Goal: Answer question/provide support: Share knowledge or assist other users

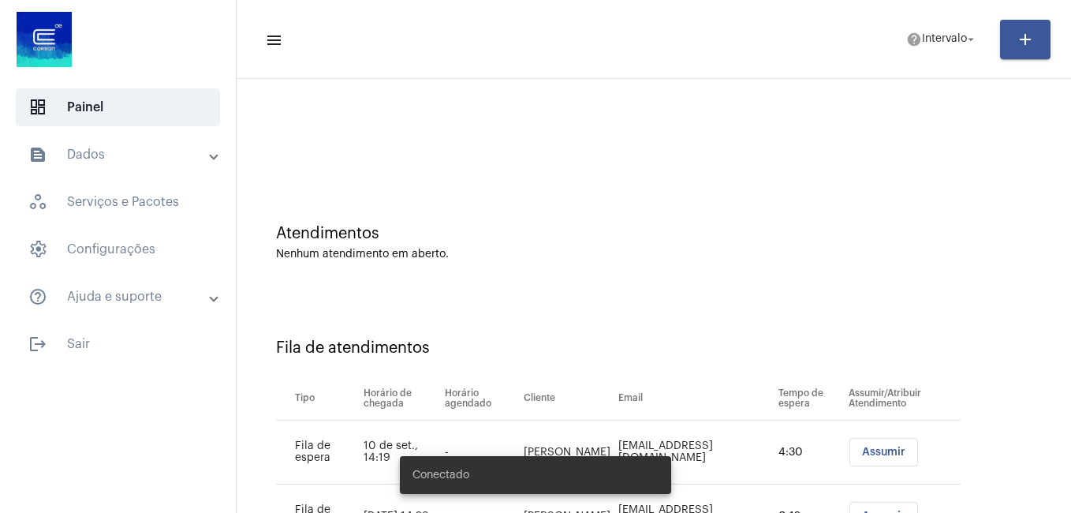
scroll to position [78, 0]
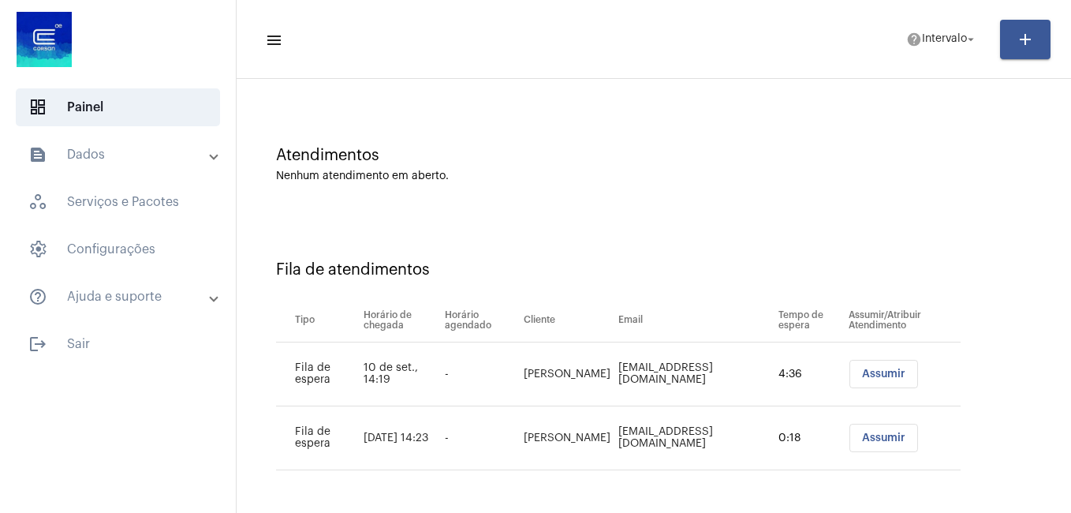
click at [875, 375] on span "Assumir" at bounding box center [883, 373] width 43 height 11
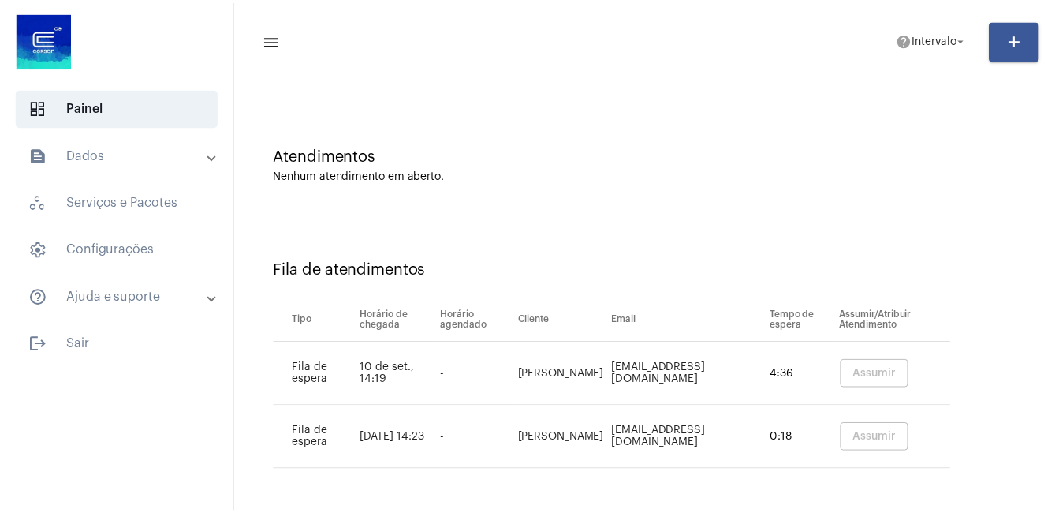
scroll to position [0, 0]
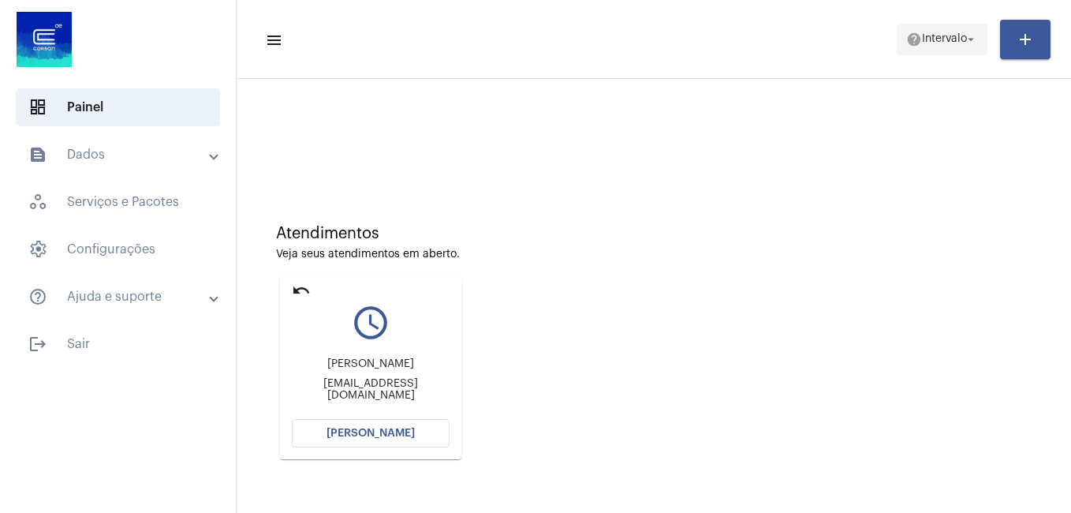
click at [954, 42] on span "Intervalo" at bounding box center [944, 39] width 45 height 11
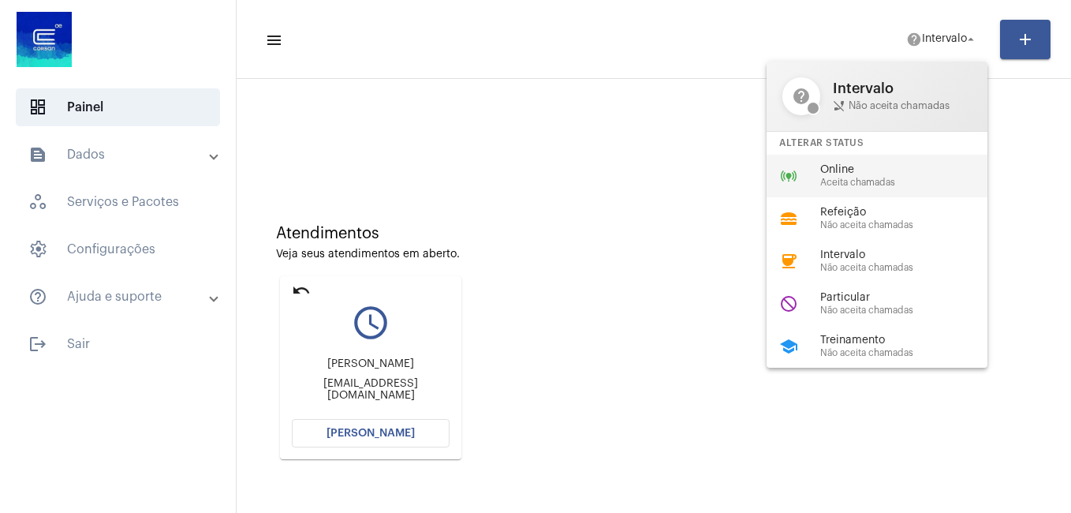
click at [891, 162] on div "online_prediction Online Aceita chamadas" at bounding box center [890, 176] width 246 height 43
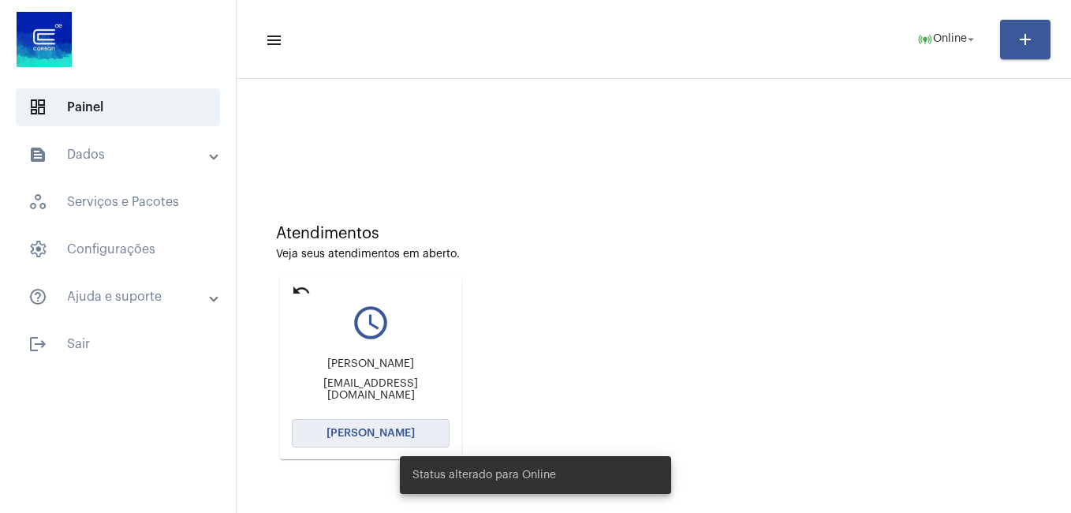
click at [383, 428] on span "[PERSON_NAME]" at bounding box center [371, 432] width 88 height 11
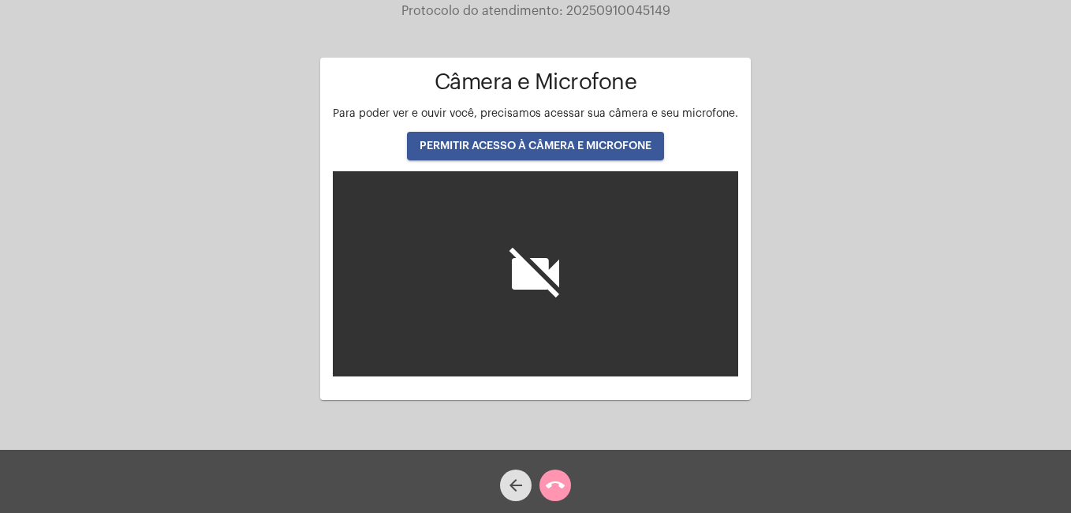
click at [558, 138] on button "PERMITIR ACESSO À CÂMERA E MICROFONE" at bounding box center [535, 146] width 257 height 28
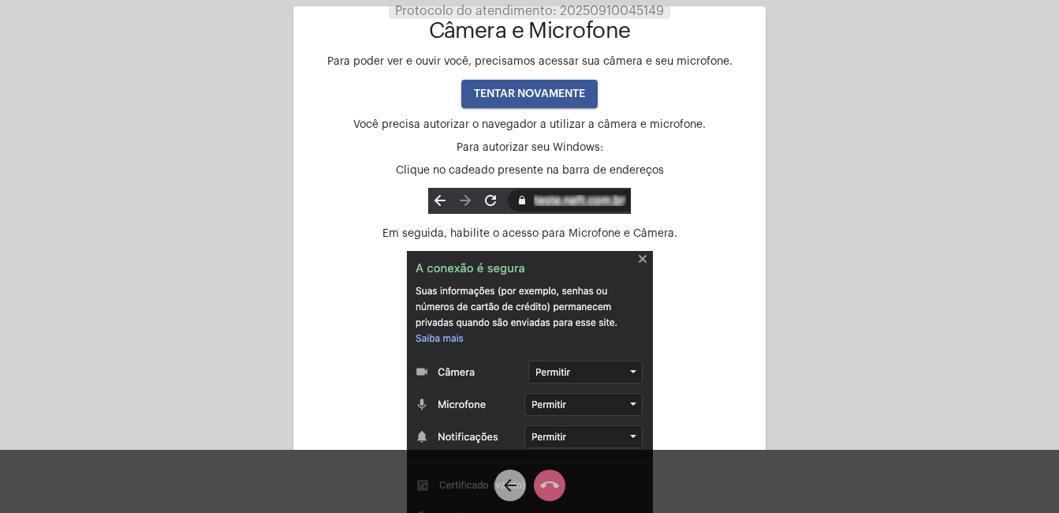
click at [537, 85] on button "TENTAR NOVAMENTE" at bounding box center [529, 94] width 136 height 28
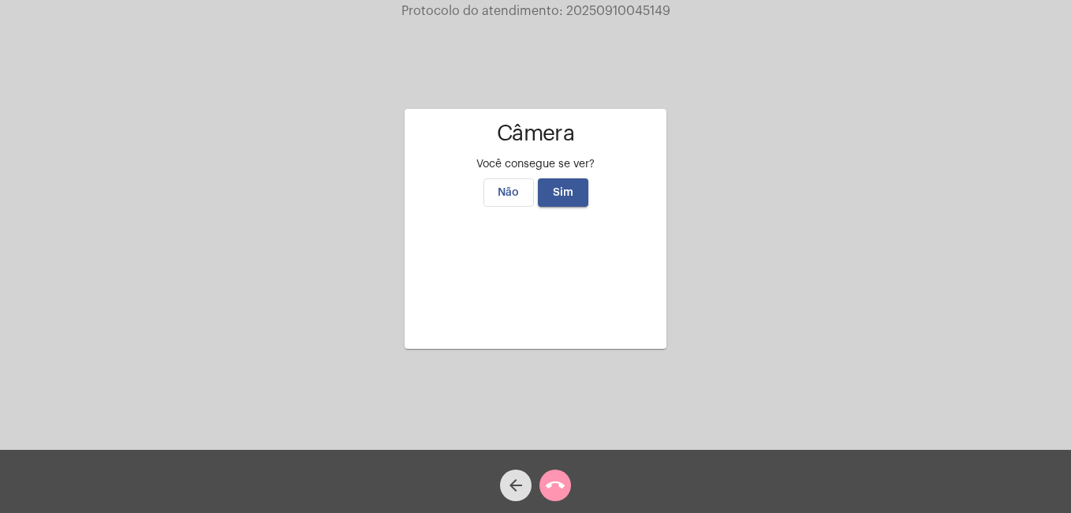
click at [565, 305] on video at bounding box center [535, 274] width 237 height 118
click at [547, 484] on mat-icon "call_end" at bounding box center [555, 485] width 19 height 19
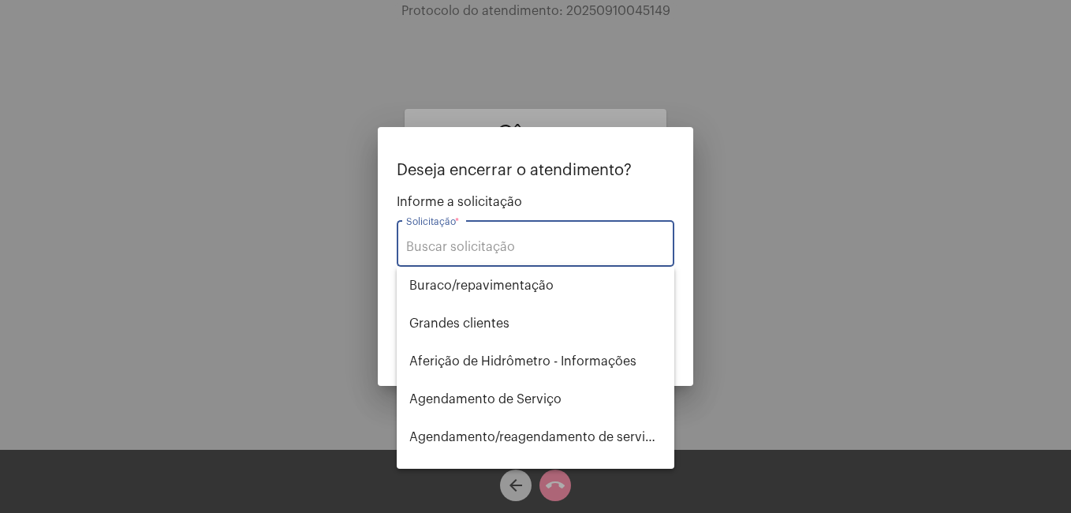
click at [562, 76] on div at bounding box center [535, 256] width 1071 height 513
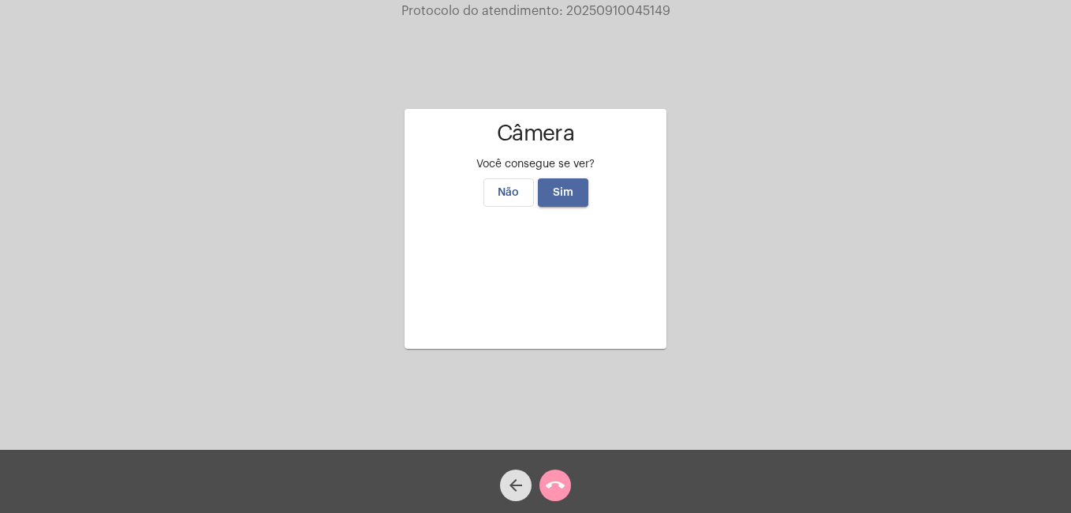
click at [563, 187] on span "Sim" at bounding box center [563, 192] width 21 height 11
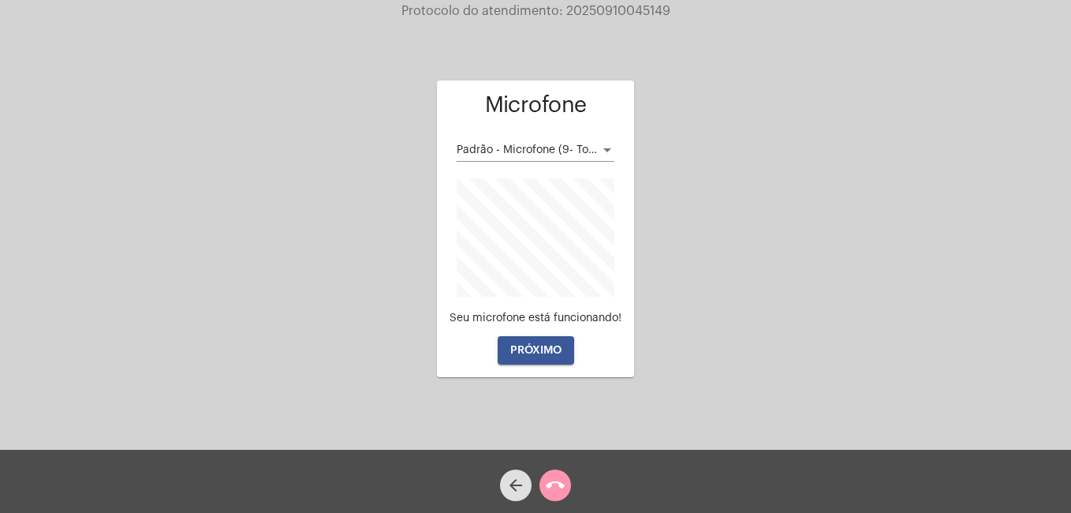
click at [547, 356] on button "PRÓXIMO" at bounding box center [536, 350] width 77 height 28
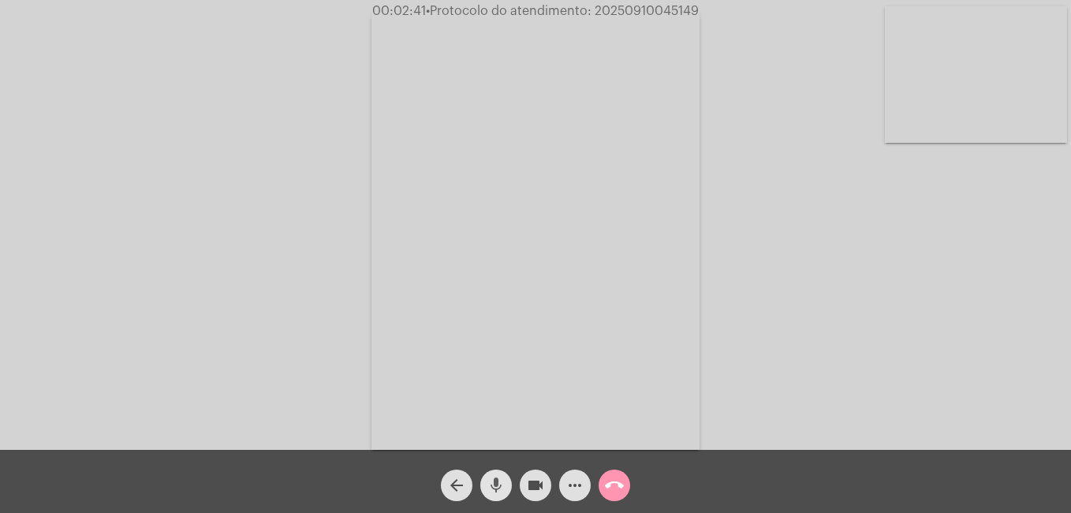
drag, startPoint x: 494, startPoint y: 480, endPoint x: 178, endPoint y: 38, distance: 543.4
click at [493, 480] on mat-icon "mic" at bounding box center [496, 485] width 19 height 19
click at [508, 481] on button "mic_off" at bounding box center [496, 485] width 32 height 32
click at [496, 483] on mat-icon "mic" at bounding box center [496, 485] width 19 height 19
click at [538, 472] on span "videocam" at bounding box center [535, 485] width 19 height 32
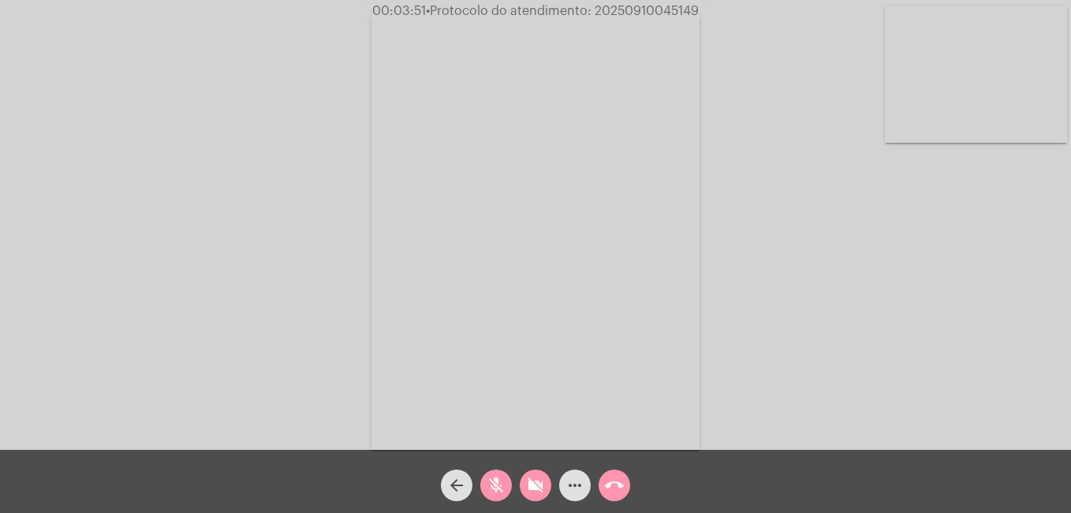
click at [534, 493] on mat-icon "videocam_off" at bounding box center [535, 485] width 19 height 19
click at [492, 480] on mat-icon "mic_off" at bounding box center [496, 485] width 19 height 19
click at [495, 476] on mat-icon "mic" at bounding box center [496, 485] width 19 height 19
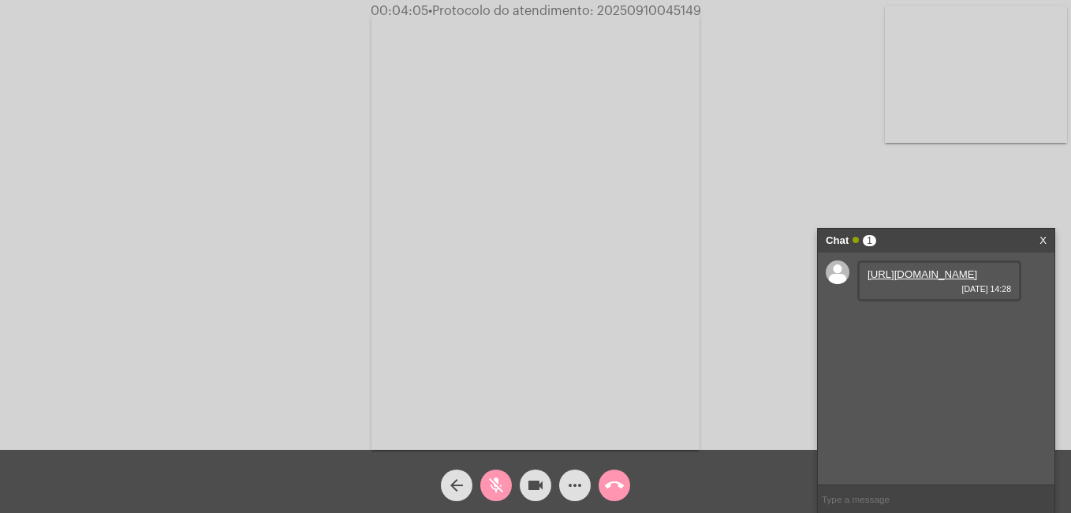
click at [534, 476] on mat-icon "videocam" at bounding box center [535, 485] width 19 height 19
click at [530, 472] on span "videocam_off" at bounding box center [535, 485] width 19 height 32
click at [527, 472] on div "videocam" at bounding box center [535, 480] width 39 height 39
click at [528, 478] on mat-icon "videocam_off" at bounding box center [535, 485] width 19 height 19
click at [901, 280] on link "https://neft-transfer-bucket.s3.amazonaws.com/temp-d68ed387-c2dd-99f2-3ec0-5873…" at bounding box center [923, 274] width 110 height 12
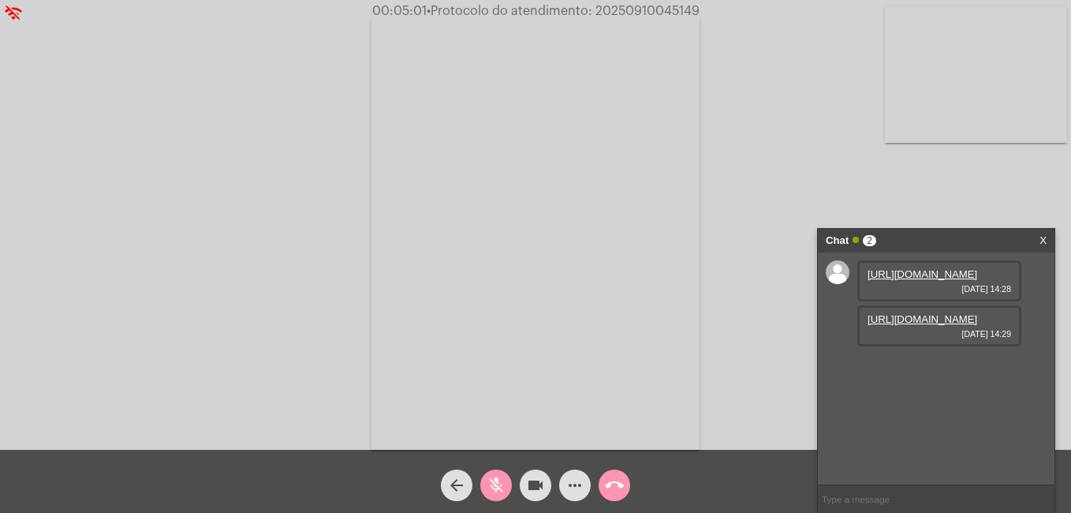
click at [946, 325] on link "https://neft-transfer-bucket.s3.amazonaws.com/temp-8e19da11-354f-25ba-b684-e0f8…" at bounding box center [923, 319] width 110 height 12
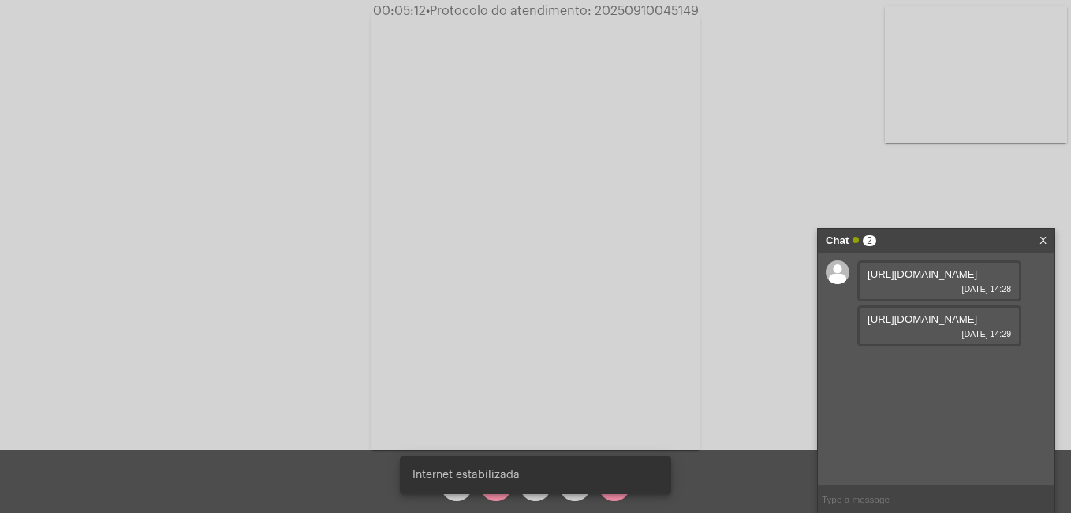
click at [488, 483] on snack-bar-container "Internet estabilizada" at bounding box center [535, 475] width 271 height 38
click at [498, 494] on div "Internet estabilizada" at bounding box center [535, 475] width 309 height 76
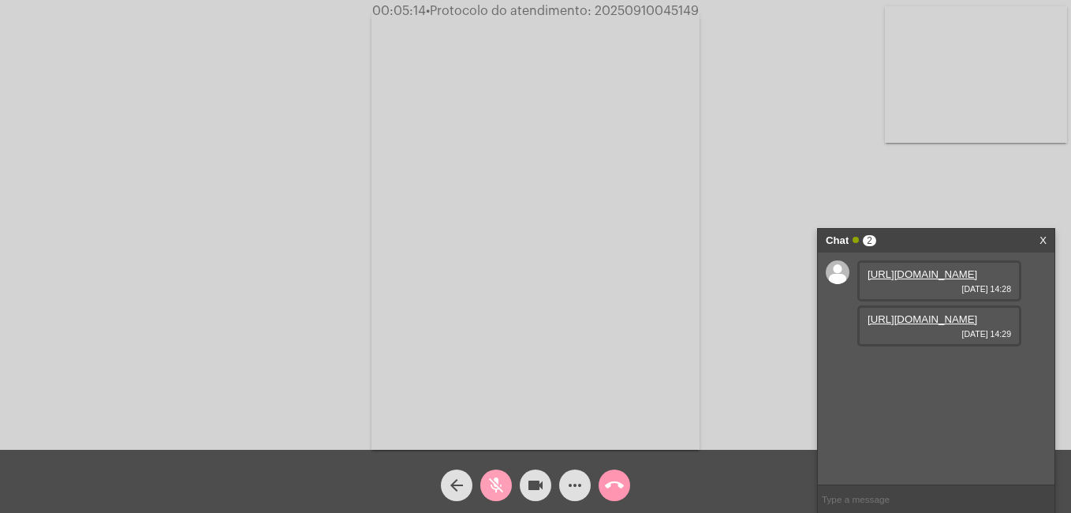
click at [501, 496] on span "mic_off" at bounding box center [496, 485] width 19 height 32
click at [491, 472] on span "mic" at bounding box center [496, 485] width 19 height 32
click at [535, 491] on mat-icon "videocam" at bounding box center [535, 485] width 19 height 19
click at [936, 370] on link "https://neft-transfer-bucket.s3.amazonaws.com/temp-247f2879-03ba-cc87-57bf-16bd…" at bounding box center [923, 364] width 110 height 12
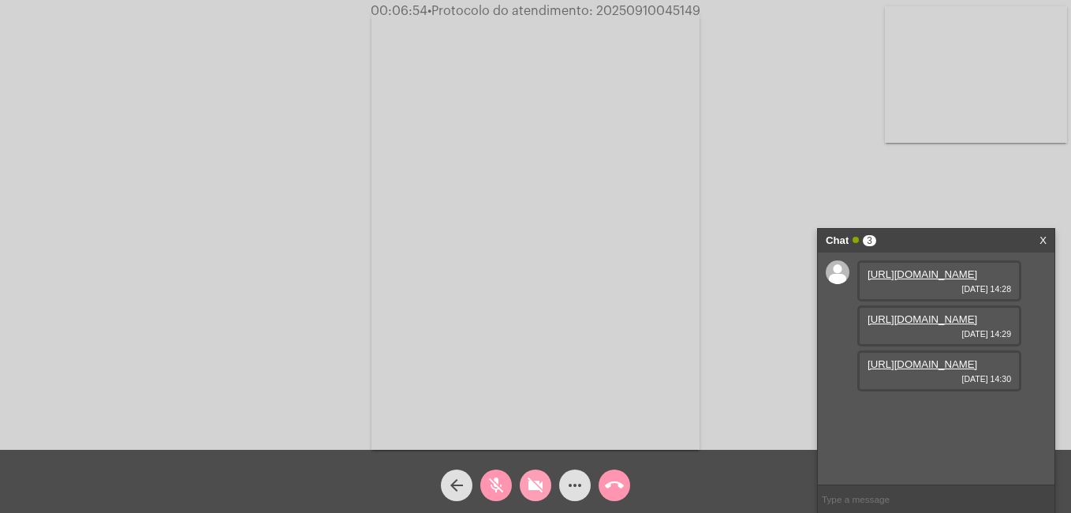
click at [536, 483] on mat-icon "videocam_off" at bounding box center [535, 485] width 19 height 19
click at [496, 483] on mat-icon "mic_off" at bounding box center [496, 485] width 19 height 19
click at [616, 200] on video at bounding box center [535, 231] width 328 height 438
drag, startPoint x: 540, startPoint y: 476, endPoint x: 508, endPoint y: 485, distance: 33.5
click at [538, 478] on mat-icon "videocam" at bounding box center [535, 485] width 19 height 19
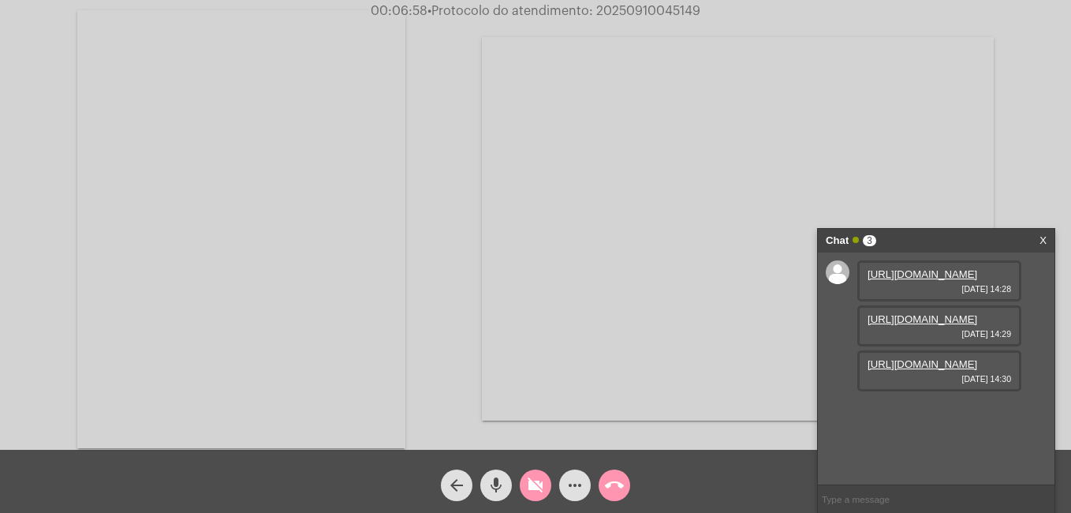
click at [496, 483] on mat-icon "mic" at bounding box center [496, 485] width 19 height 19
click at [541, 491] on mat-icon "videocam_off" at bounding box center [535, 485] width 19 height 19
click at [507, 483] on button "mic_off" at bounding box center [496, 485] width 32 height 32
click at [330, 230] on video at bounding box center [241, 229] width 328 height 438
click at [450, 214] on video at bounding box center [535, 231] width 328 height 438
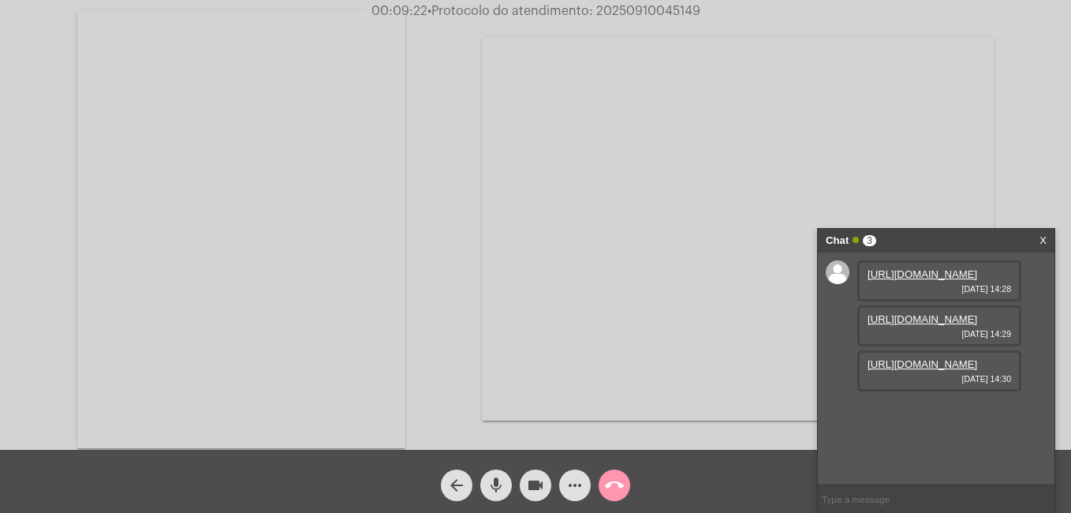
click at [173, 355] on video at bounding box center [241, 229] width 328 height 438
click at [502, 496] on span "mic" at bounding box center [496, 485] width 19 height 32
click at [495, 491] on mat-icon "mic_off" at bounding box center [496, 485] width 19 height 19
click at [495, 473] on span "mic" at bounding box center [496, 485] width 19 height 32
click at [536, 474] on span "videocam" at bounding box center [535, 485] width 19 height 32
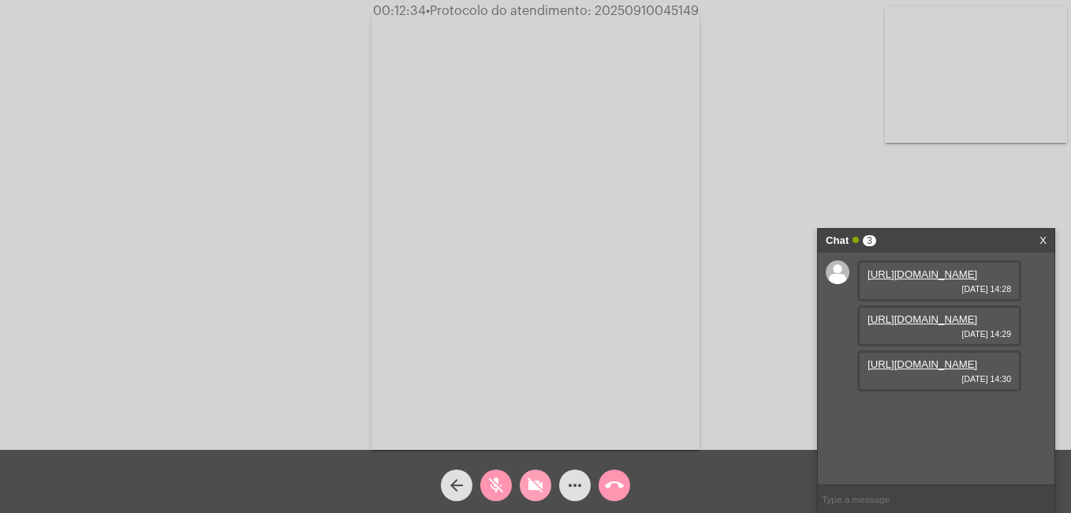
click at [532, 478] on mat-icon "videocam_off" at bounding box center [535, 485] width 19 height 19
click at [502, 479] on mat-icon "mic_off" at bounding box center [496, 485] width 19 height 19
click at [484, 490] on button "mic" at bounding box center [496, 485] width 32 height 32
click at [541, 483] on mat-icon "videocam" at bounding box center [535, 485] width 19 height 19
click at [531, 473] on span "videocam_off" at bounding box center [535, 485] width 19 height 32
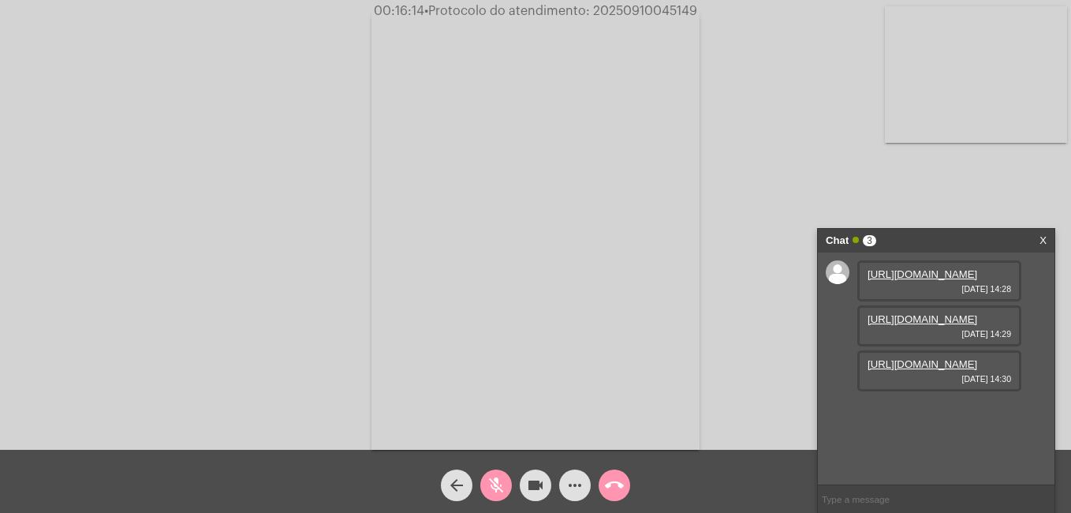
drag, startPoint x: 496, startPoint y: 492, endPoint x: 471, endPoint y: 413, distance: 82.8
click at [496, 491] on mat-icon "mic_off" at bounding box center [496, 485] width 19 height 19
drag, startPoint x: 496, startPoint y: 486, endPoint x: 493, endPoint y: 464, distance: 22.3
click at [497, 486] on mat-icon "mic" at bounding box center [496, 485] width 19 height 19
click at [525, 483] on button "videocam" at bounding box center [536, 485] width 32 height 32
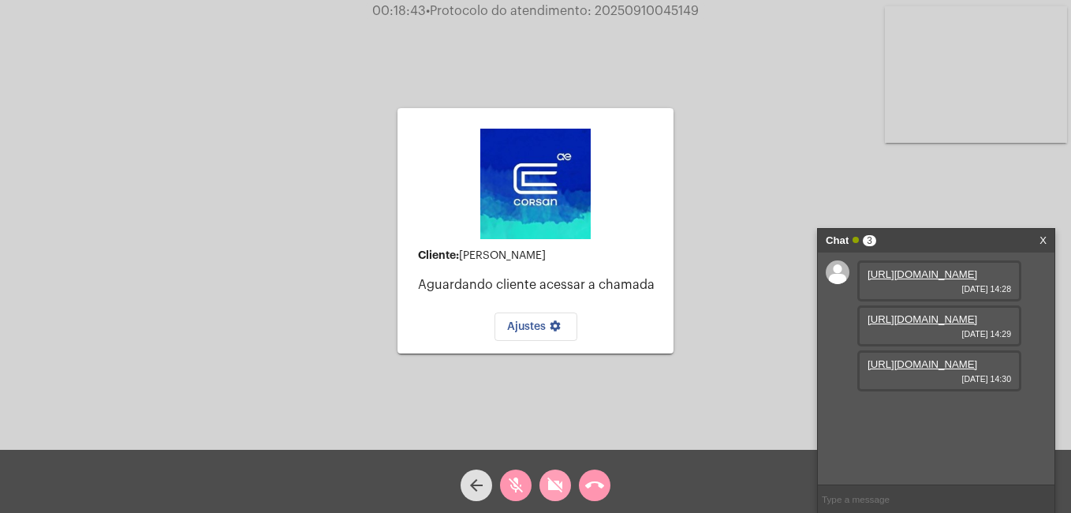
click at [558, 477] on mat-icon "videocam_off" at bounding box center [555, 485] width 19 height 19
click at [521, 489] on mat-icon "mic_off" at bounding box center [515, 485] width 19 height 19
click at [630, 8] on span "• Protocolo do atendimento: 20250910045149" at bounding box center [560, 11] width 273 height 13
copy span "20250910045149"
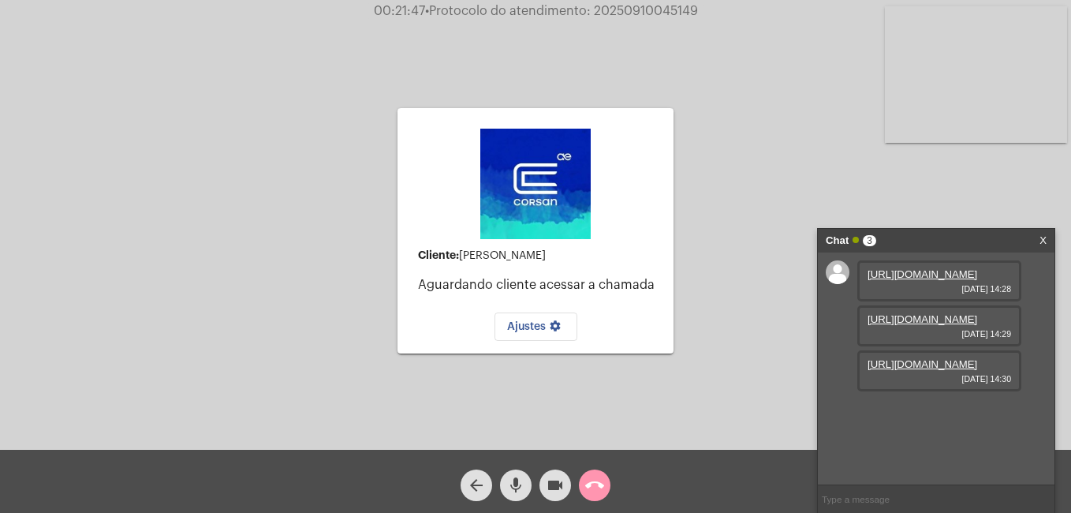
click at [636, 41] on div "Cliente: Fernanda Machado da Silva Aguardando cliente acessar a chamada Ajustes…" at bounding box center [536, 231] width 276 height 446
click at [584, 479] on button "call_end" at bounding box center [595, 485] width 32 height 32
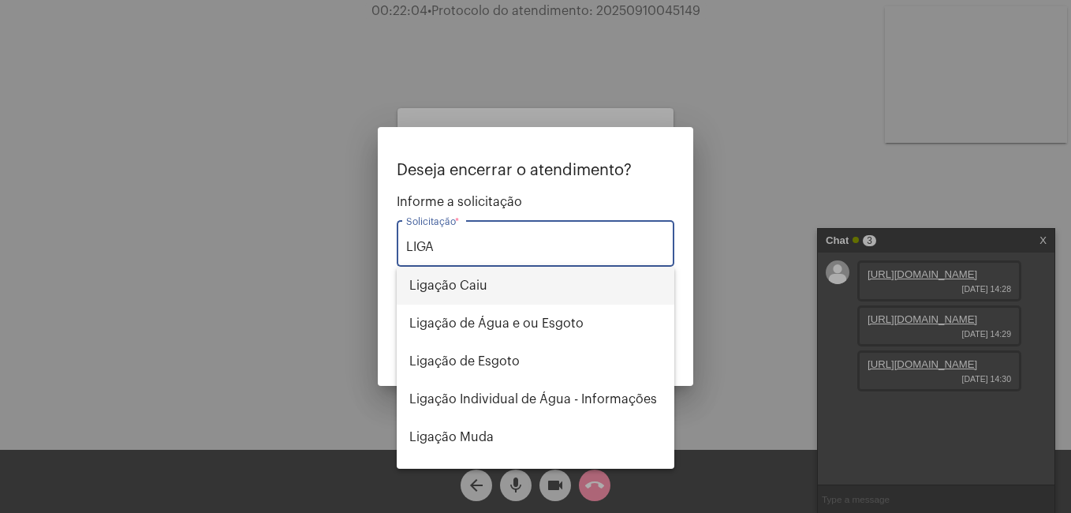
click at [510, 289] on span "Ligação Caiu" at bounding box center [535, 286] width 252 height 38
type input "Ligação Caiu"
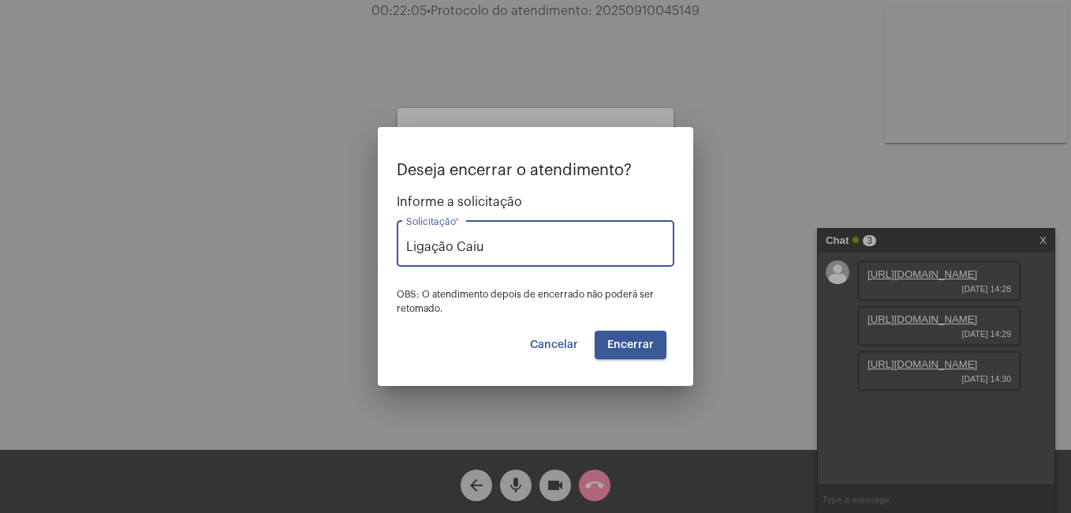
click at [639, 345] on span "Encerrar" at bounding box center [630, 344] width 47 height 11
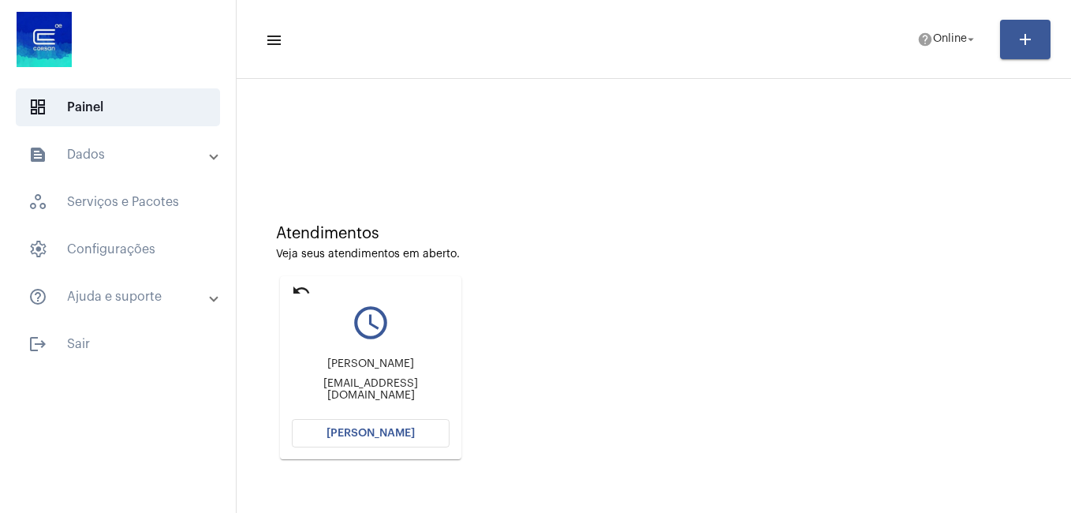
click at [400, 428] on span "[PERSON_NAME]" at bounding box center [371, 432] width 88 height 11
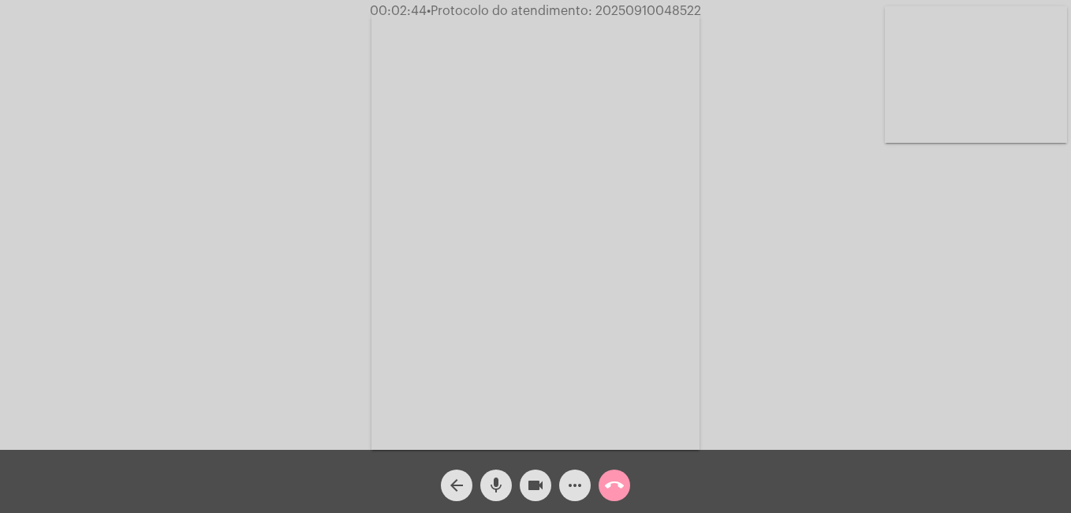
click at [573, 487] on mat-icon "more_horiz" at bounding box center [574, 485] width 19 height 19
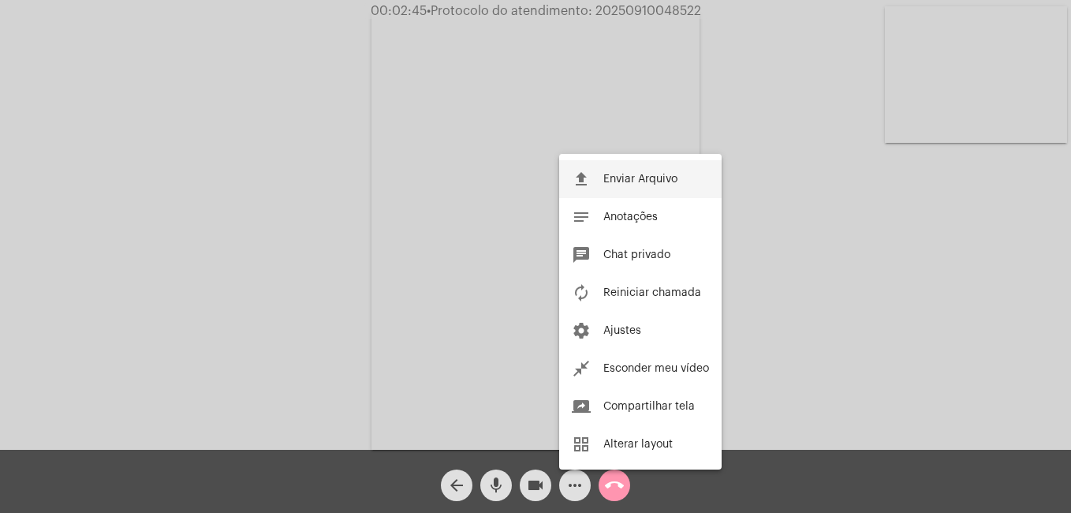
click at [633, 182] on span "Enviar Arquivo" at bounding box center [640, 179] width 74 height 11
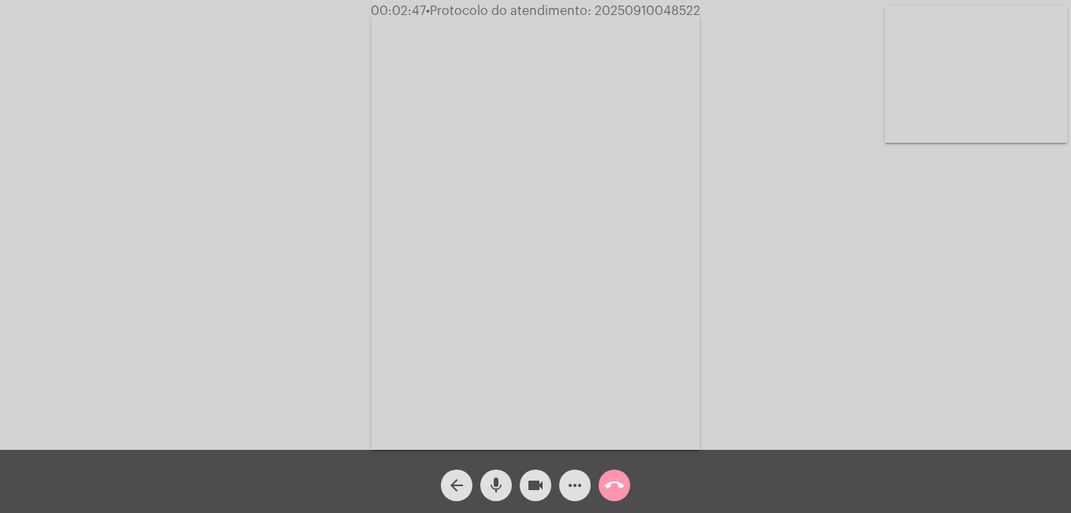
click at [581, 495] on mat-icon "more_horiz" at bounding box center [574, 485] width 19 height 19
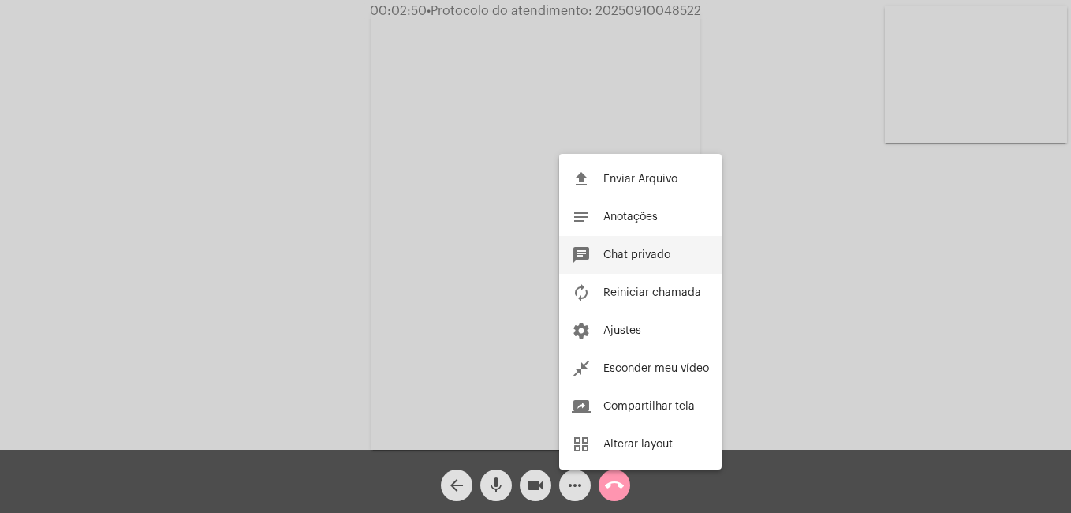
click at [644, 257] on span "Chat privado" at bounding box center [636, 254] width 67 height 11
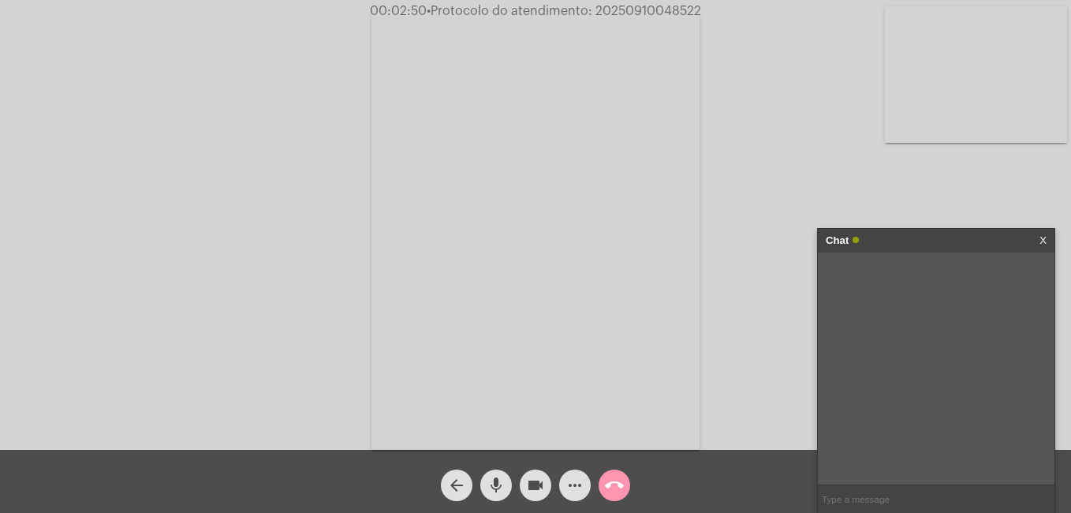
click at [668, 13] on span "• Protocolo do atendimento: 20250910048522" at bounding box center [564, 11] width 274 height 13
click at [887, 492] on input "text" at bounding box center [936, 499] width 237 height 28
paste input "20250910048522"
type input "20250910048522"
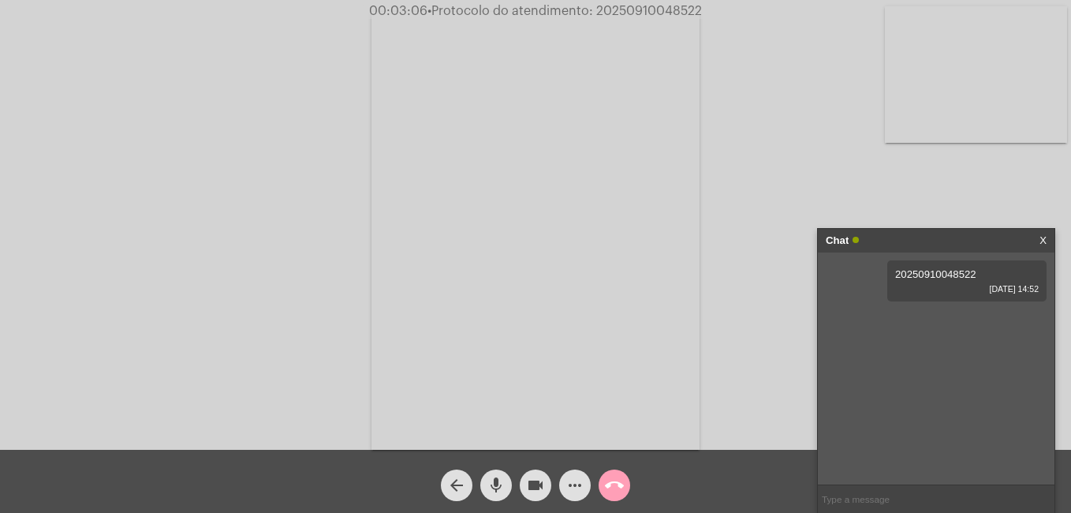
click at [616, 489] on mat-icon "call_end" at bounding box center [614, 485] width 19 height 19
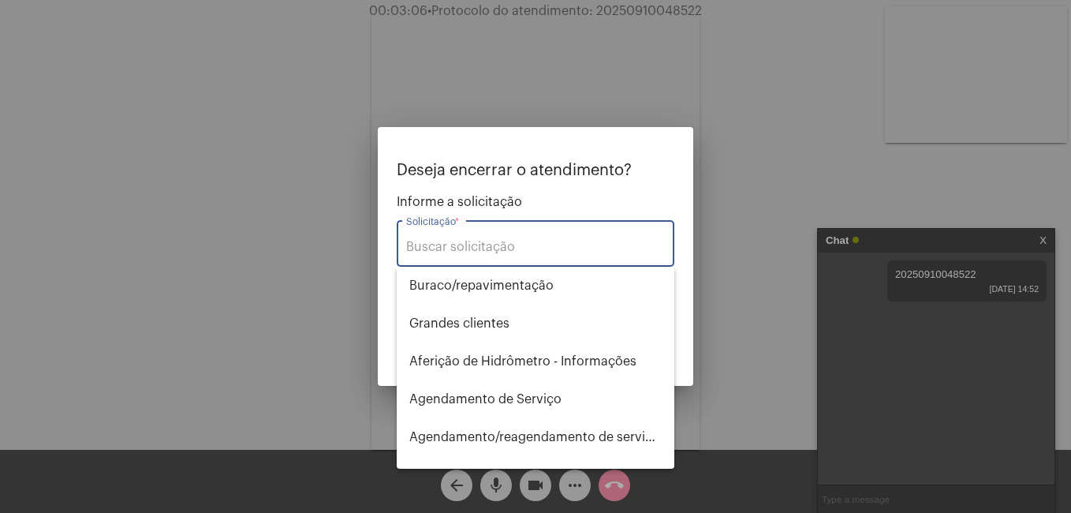
click at [548, 263] on div "Solicitação *" at bounding box center [535, 242] width 259 height 50
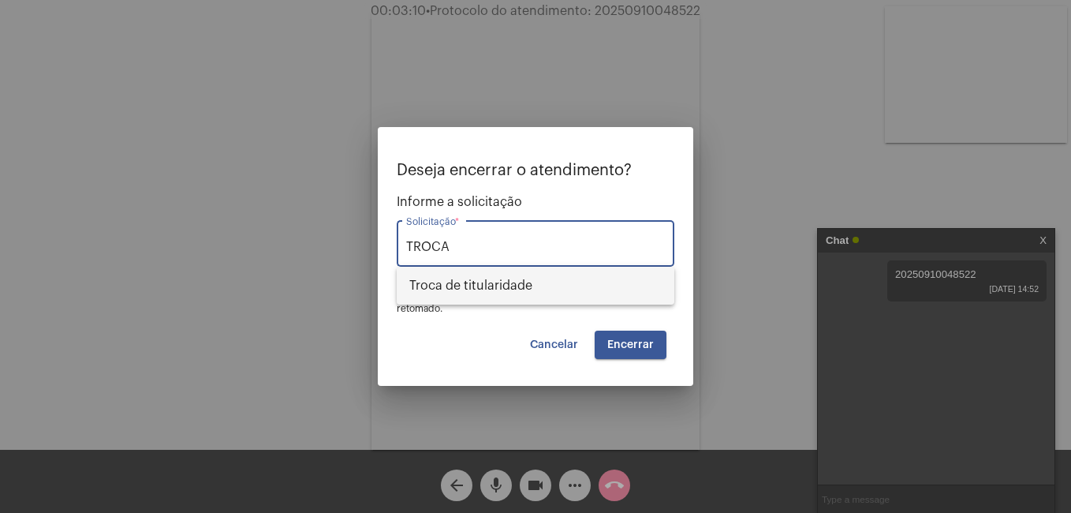
click at [548, 276] on span "Troca de titularidade" at bounding box center [535, 286] width 252 height 38
type input "Troca de titularidade"
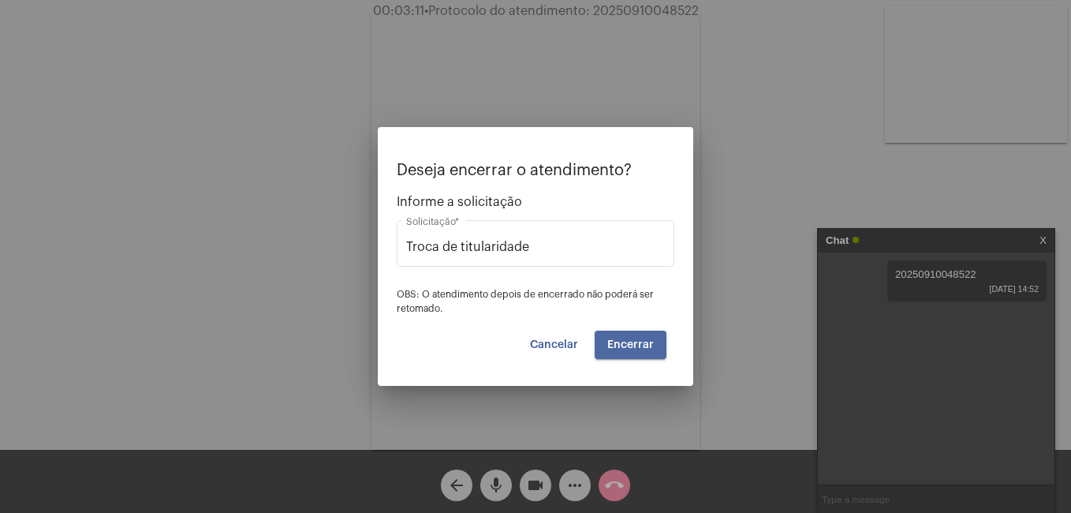
click at [627, 345] on span "Encerrar" at bounding box center [630, 344] width 47 height 11
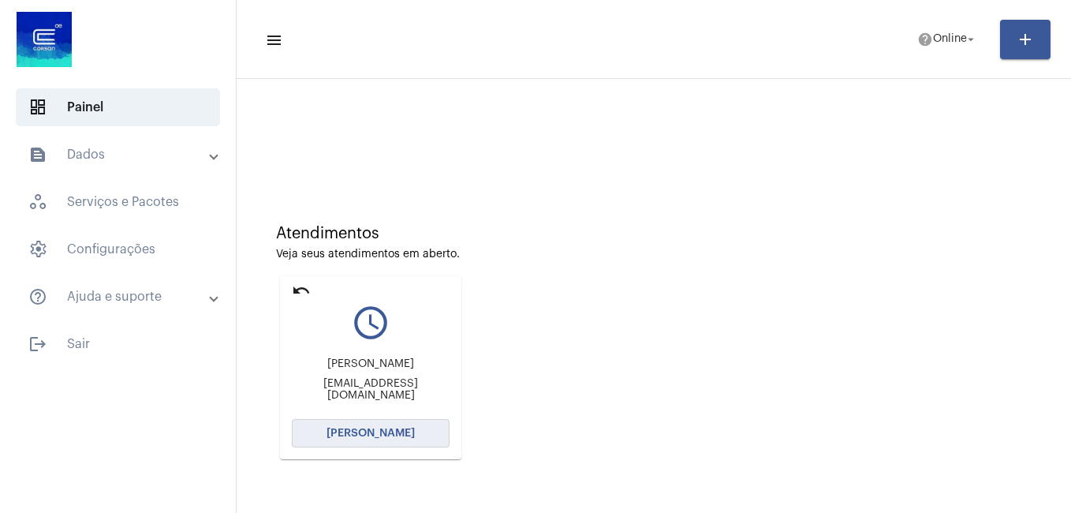
click at [409, 427] on span "[PERSON_NAME]" at bounding box center [371, 432] width 88 height 11
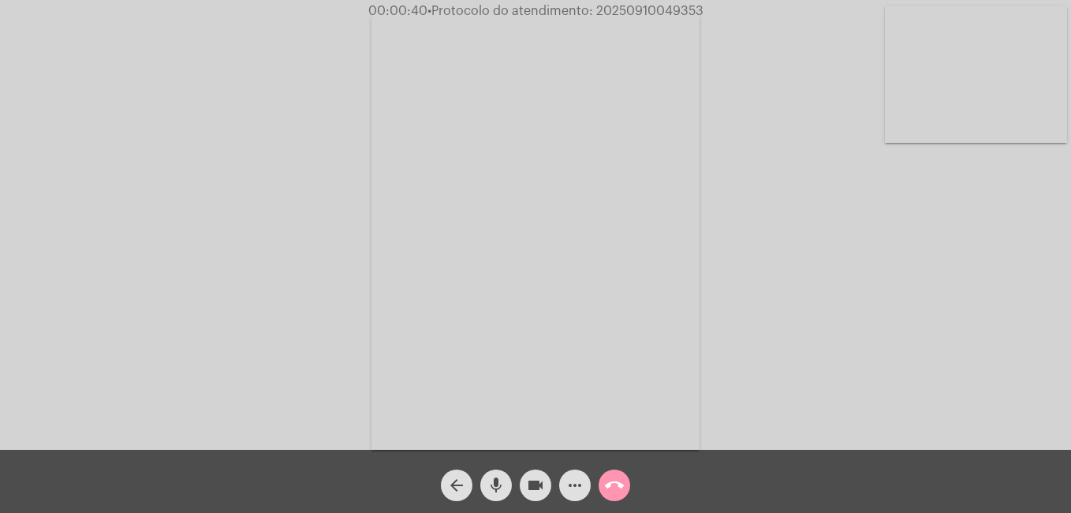
drag, startPoint x: 616, startPoint y: 327, endPoint x: 551, endPoint y: 404, distance: 100.7
click at [614, 327] on video at bounding box center [535, 231] width 328 height 438
click at [531, 476] on mat-icon "videocam" at bounding box center [535, 485] width 19 height 19
click at [535, 483] on mat-icon "videocam_off" at bounding box center [535, 485] width 19 height 19
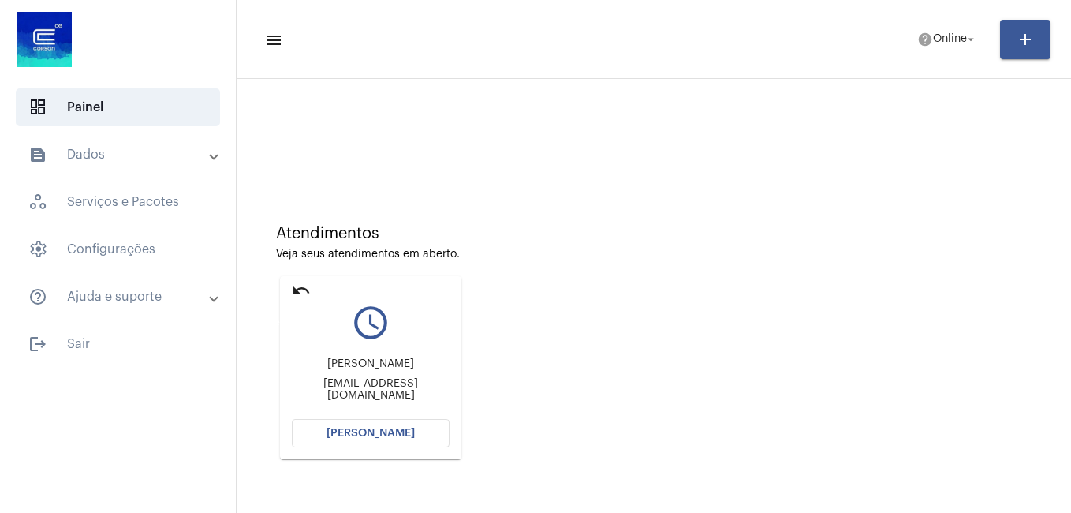
click at [299, 283] on mat-icon "undo" at bounding box center [301, 290] width 19 height 19
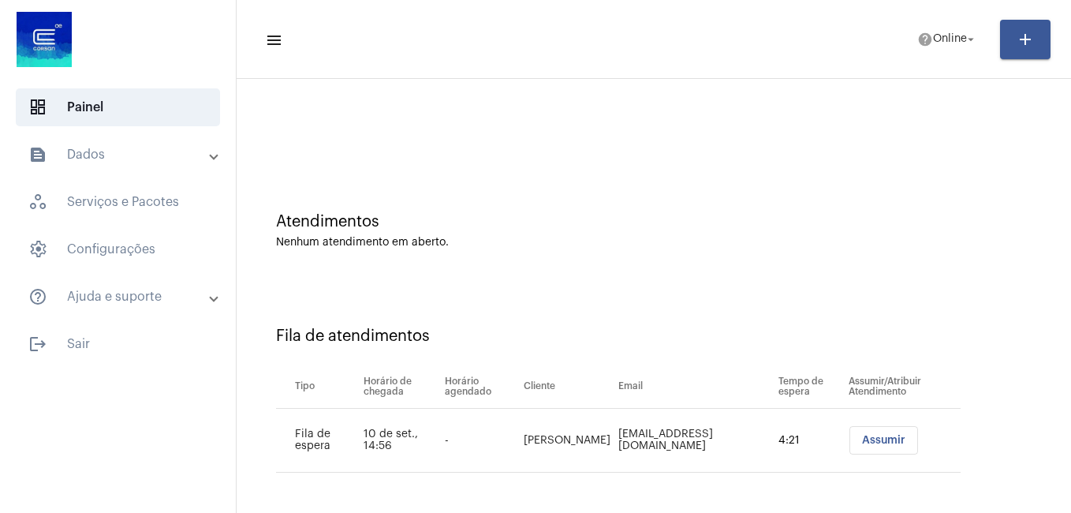
scroll to position [14, 0]
click at [865, 435] on span "Assumir" at bounding box center [883, 437] width 43 height 11
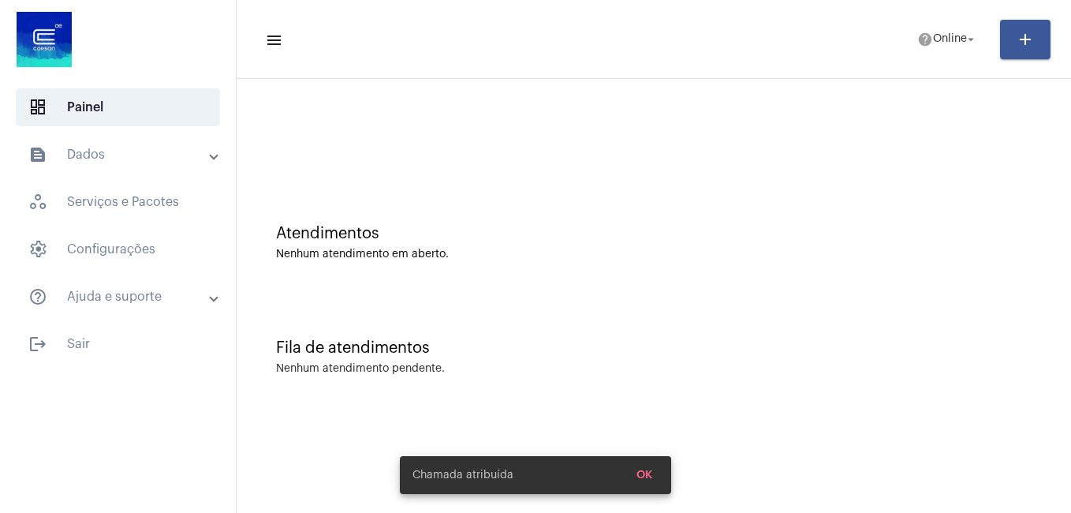
scroll to position [0, 0]
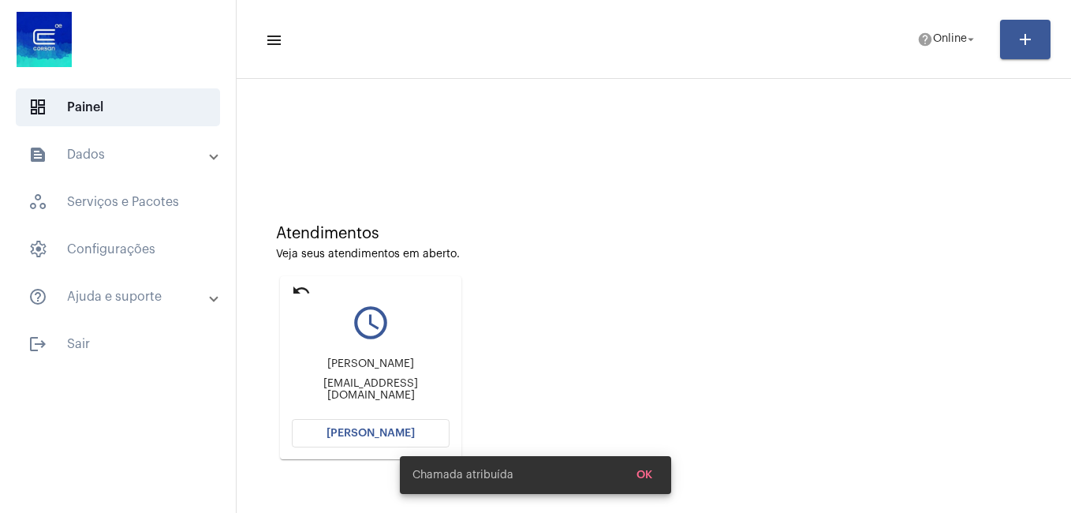
click at [375, 431] on span "[PERSON_NAME]" at bounding box center [371, 432] width 88 height 11
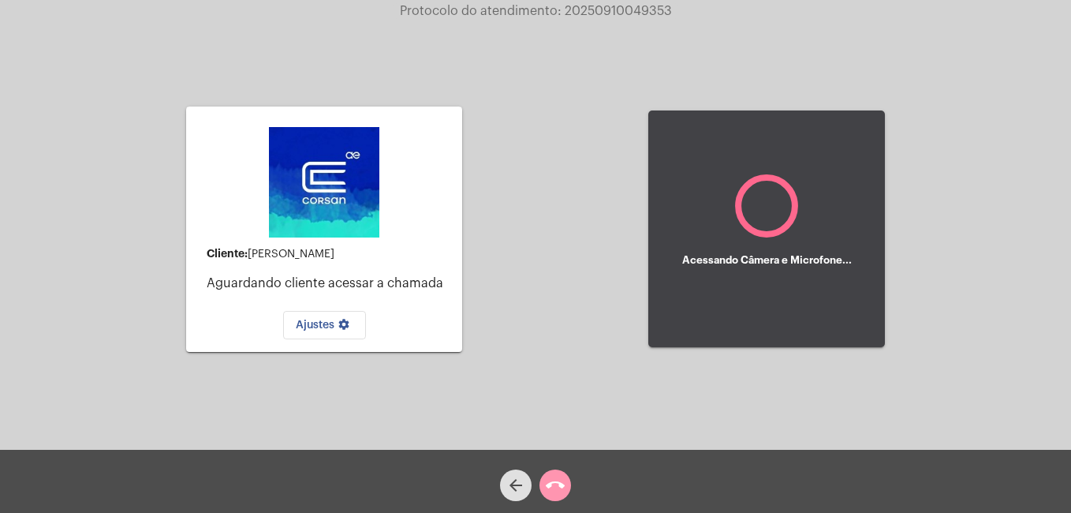
click at [509, 473] on span "arrow_back" at bounding box center [515, 485] width 19 height 32
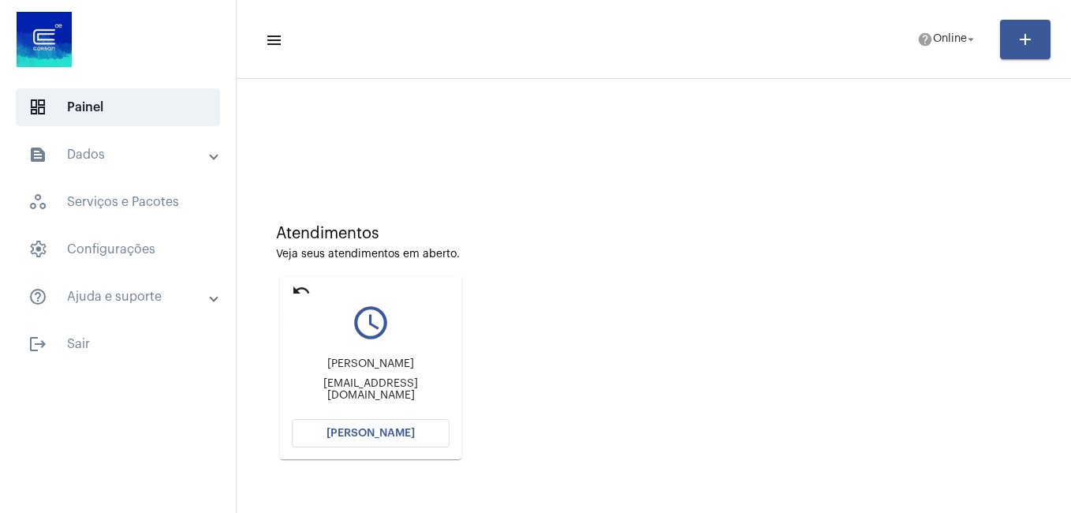
click at [300, 288] on mat-icon "undo" at bounding box center [301, 290] width 19 height 19
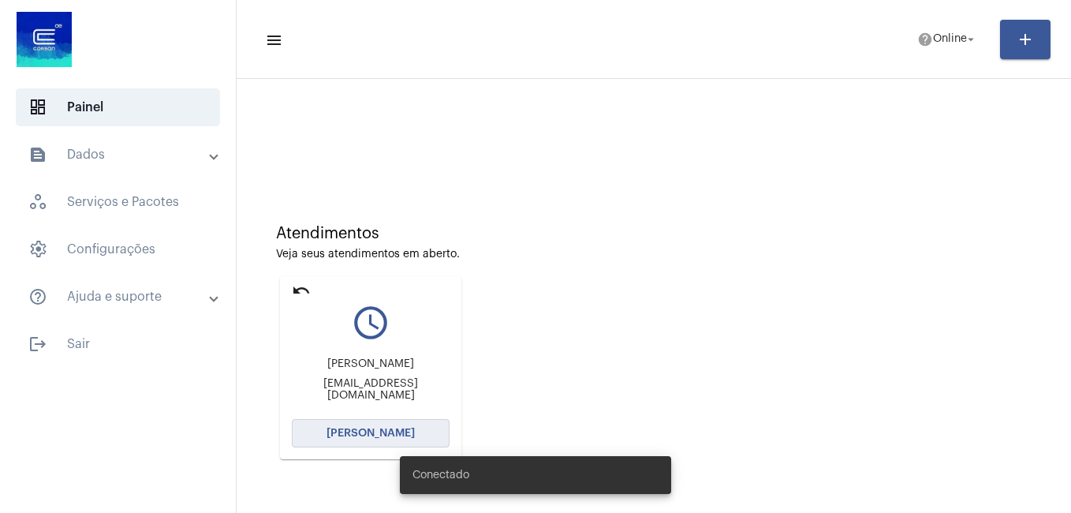
click at [379, 431] on span "[PERSON_NAME]" at bounding box center [371, 432] width 88 height 11
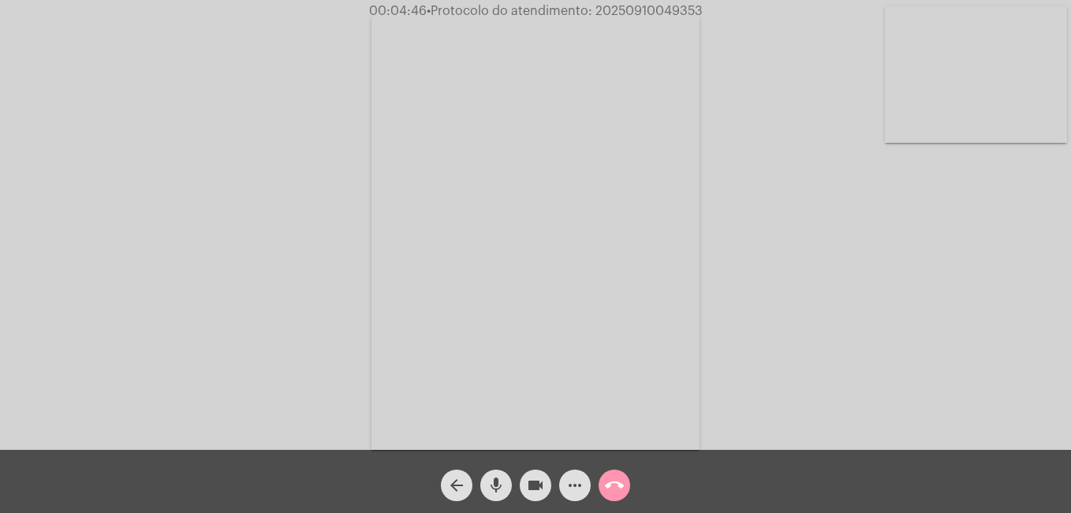
click at [921, 374] on div "Acessando Câmera e Microfone..." at bounding box center [536, 229] width 1068 height 450
click at [528, 480] on mat-icon "videocam" at bounding box center [535, 485] width 19 height 19
click at [502, 482] on mat-icon "mic" at bounding box center [496, 485] width 19 height 19
click at [463, 481] on mat-icon "arrow_back" at bounding box center [456, 485] width 19 height 19
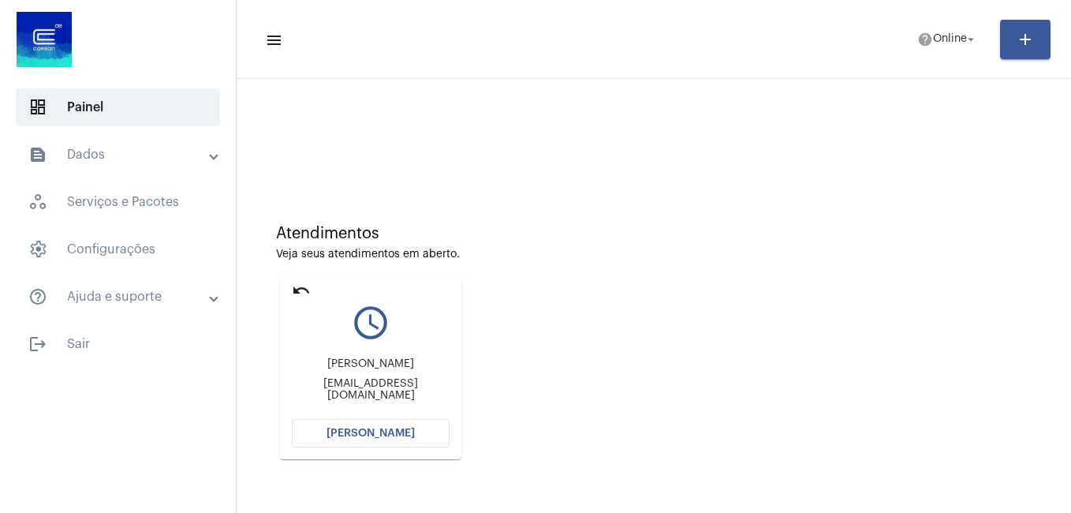
click at [381, 424] on button "[PERSON_NAME]" at bounding box center [371, 433] width 158 height 28
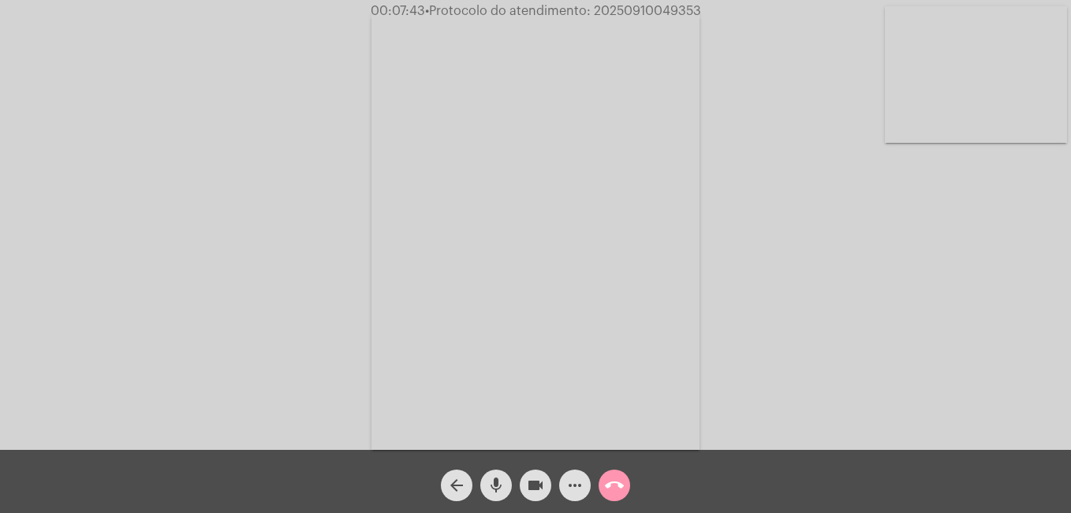
click at [495, 473] on span "mic" at bounding box center [496, 485] width 19 height 32
click at [497, 482] on mat-icon "mic_off" at bounding box center [496, 485] width 19 height 19
click at [499, 485] on mat-icon "mic" at bounding box center [496, 485] width 19 height 19
click at [497, 492] on mat-icon "mic_off" at bounding box center [496, 485] width 19 height 19
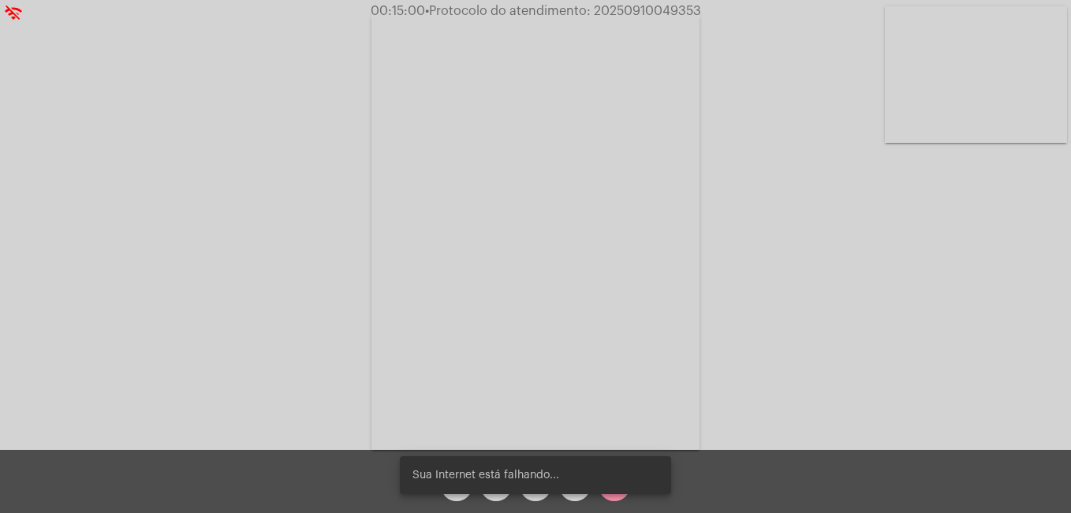
click at [493, 493] on snack-bar-container "Sua Internet está falhando..." at bounding box center [535, 475] width 271 height 38
click at [498, 489] on snack-bar-container "Sua Internet está falhando..." at bounding box center [535, 475] width 271 height 38
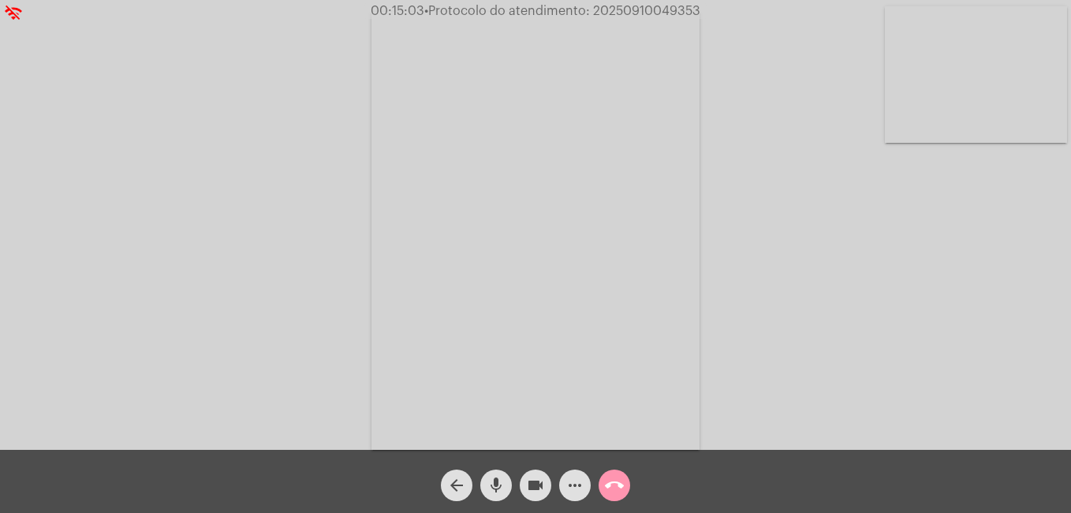
click at [498, 489] on mat-icon "mic" at bounding box center [496, 485] width 19 height 19
click at [497, 480] on mat-icon "mic_off" at bounding box center [496, 485] width 19 height 19
click at [491, 487] on mat-icon "mic" at bounding box center [496, 485] width 19 height 19
click at [552, 480] on div "videocam" at bounding box center [535, 480] width 39 height 39
click at [524, 483] on button "videocam_off" at bounding box center [536, 485] width 32 height 32
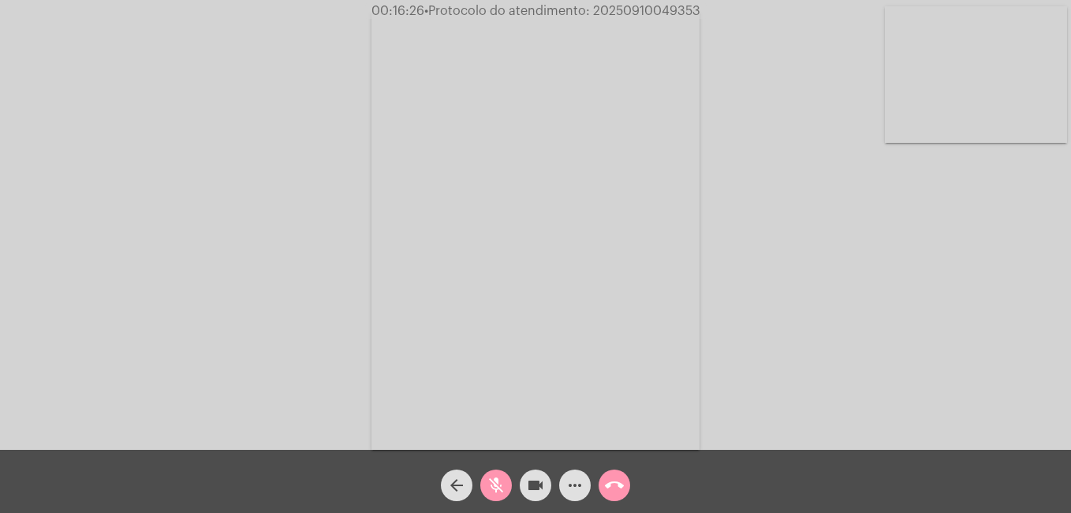
click at [495, 483] on mat-icon "mic_off" at bounding box center [496, 485] width 19 height 19
click at [501, 485] on mat-icon "mic" at bounding box center [496, 485] width 19 height 19
click at [499, 481] on mat-icon "mic_off" at bounding box center [496, 485] width 19 height 19
click at [496, 483] on mat-icon "mic" at bounding box center [496, 485] width 19 height 19
click at [492, 477] on mat-icon "mic_off" at bounding box center [496, 485] width 19 height 19
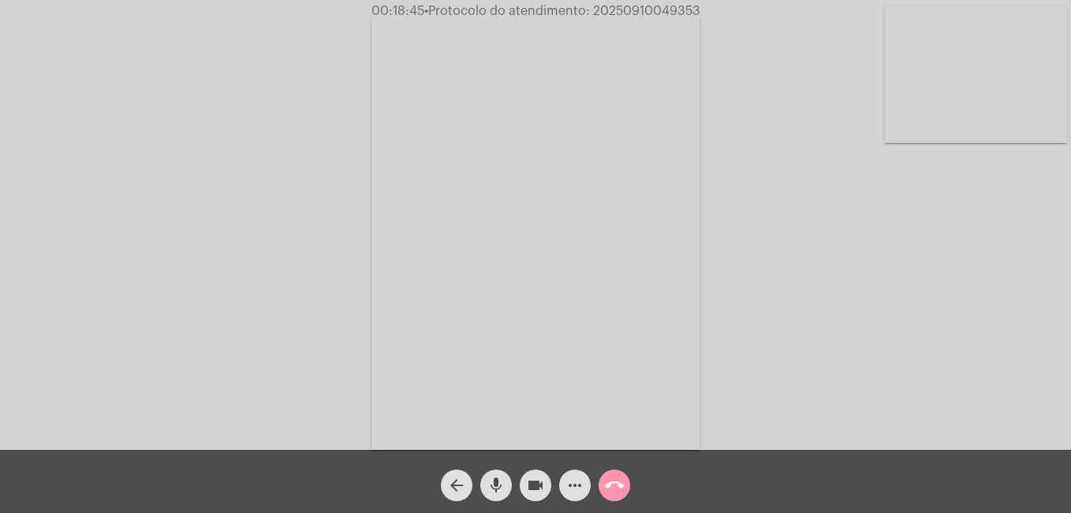
click at [492, 477] on mat-icon "mic" at bounding box center [496, 485] width 19 height 19
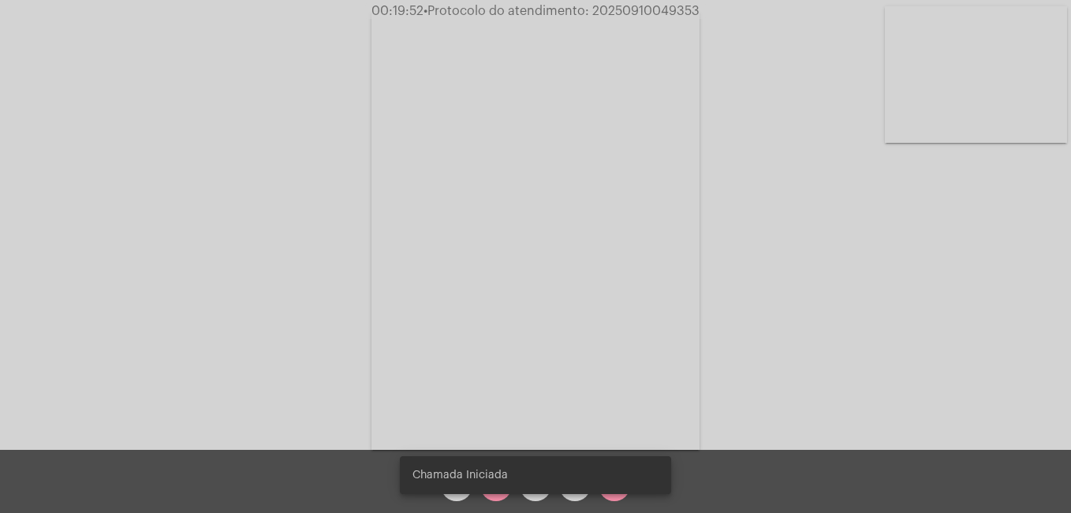
click at [494, 495] on div "Chamada Iniciada" at bounding box center [535, 475] width 309 height 76
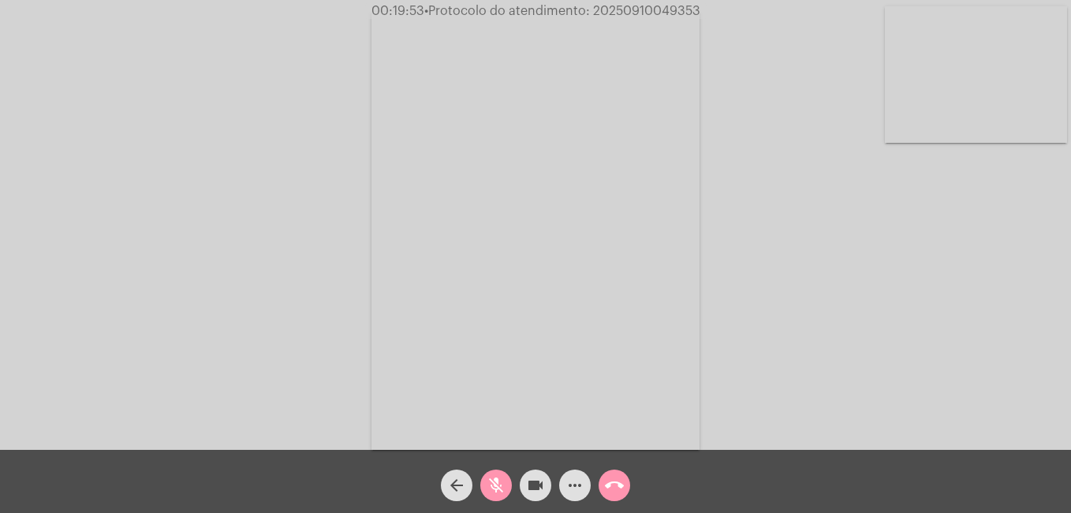
click at [495, 495] on mat-icon "mic_off" at bounding box center [496, 485] width 19 height 19
click at [498, 483] on mat-icon "mic" at bounding box center [496, 485] width 19 height 19
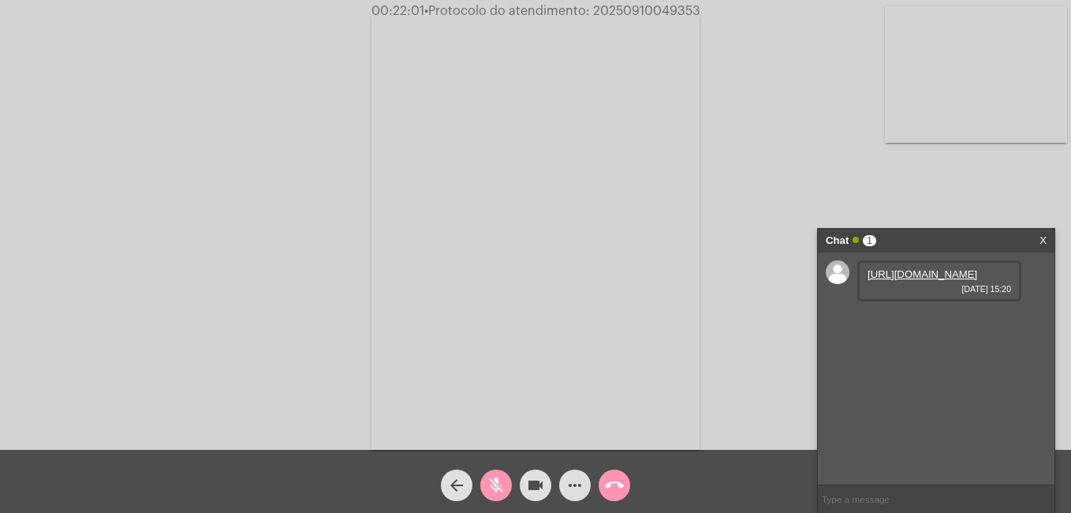
click at [498, 490] on mat-icon "mic_off" at bounding box center [496, 485] width 19 height 19
click at [491, 489] on mat-icon "mic" at bounding box center [496, 485] width 19 height 19
click at [491, 489] on mat-icon "mic_off" at bounding box center [496, 485] width 19 height 19
click at [873, 495] on input "text" at bounding box center [936, 499] width 237 height 28
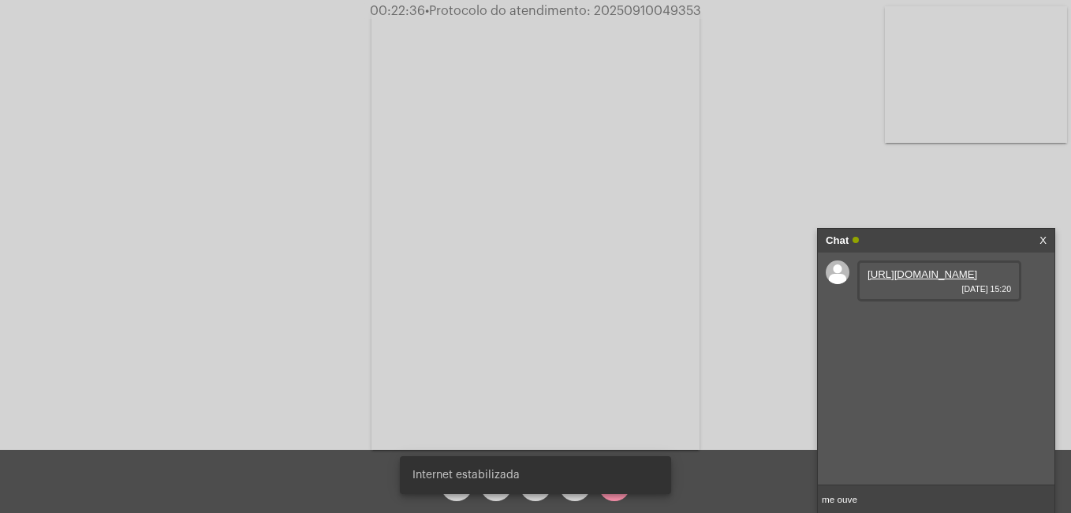
type input "me ouve?"
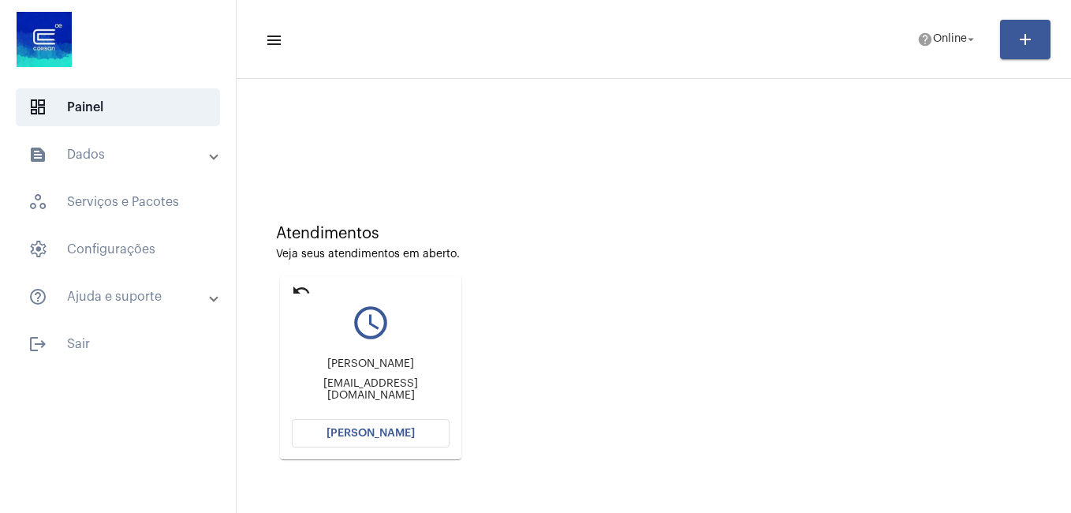
click at [406, 430] on span "[PERSON_NAME]" at bounding box center [371, 432] width 88 height 11
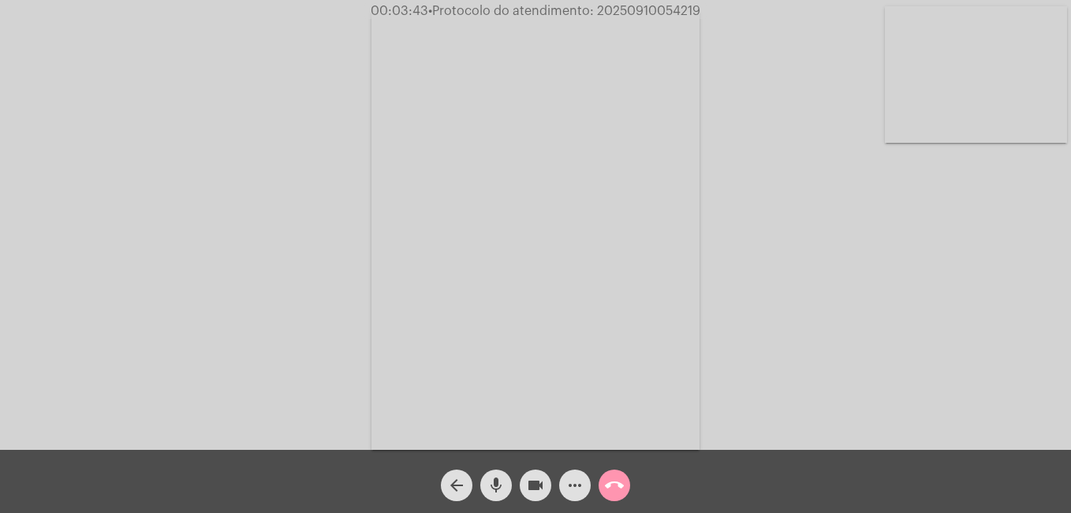
click at [505, 478] on mat-icon "mic" at bounding box center [496, 485] width 19 height 19
click at [492, 491] on mat-icon "mic_off" at bounding box center [496, 485] width 19 height 19
click at [490, 486] on mat-icon "mic" at bounding box center [496, 485] width 19 height 19
click at [535, 482] on mat-icon "videocam" at bounding box center [535, 485] width 19 height 19
click at [531, 482] on mat-icon "videocam_off" at bounding box center [535, 485] width 19 height 19
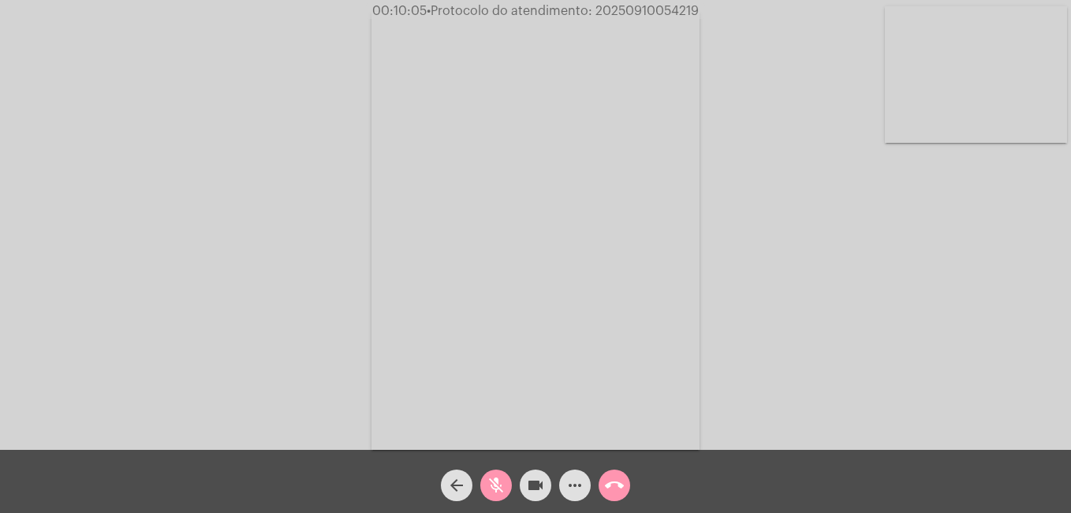
click at [497, 484] on mat-icon "mic_off" at bounding box center [496, 485] width 19 height 19
click at [641, 8] on span "• Protocolo do atendimento: 20250910054219" at bounding box center [562, 11] width 272 height 13
click at [601, 480] on button "call_end" at bounding box center [615, 485] width 32 height 32
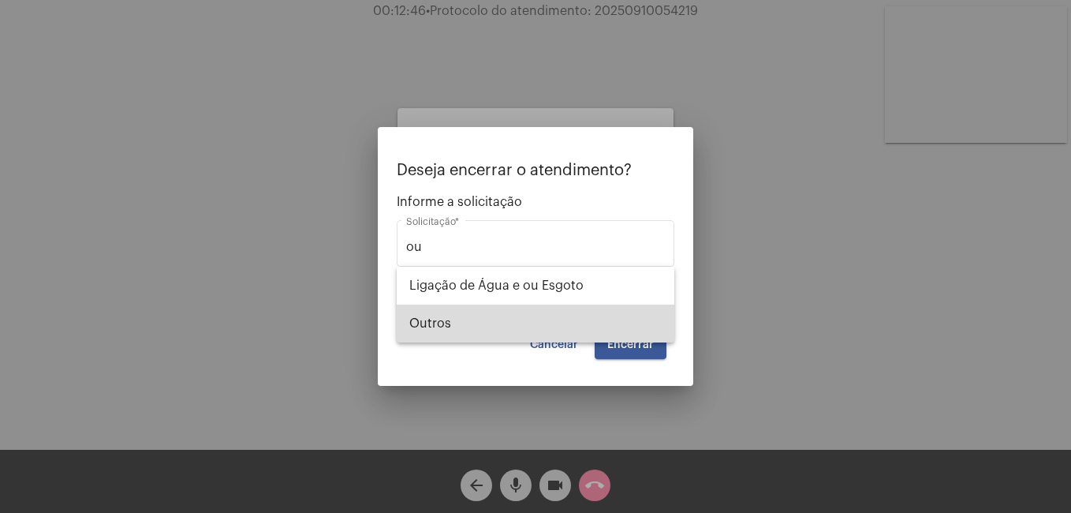
click at [542, 322] on span "Outros" at bounding box center [535, 323] width 252 height 38
type input "Outros"
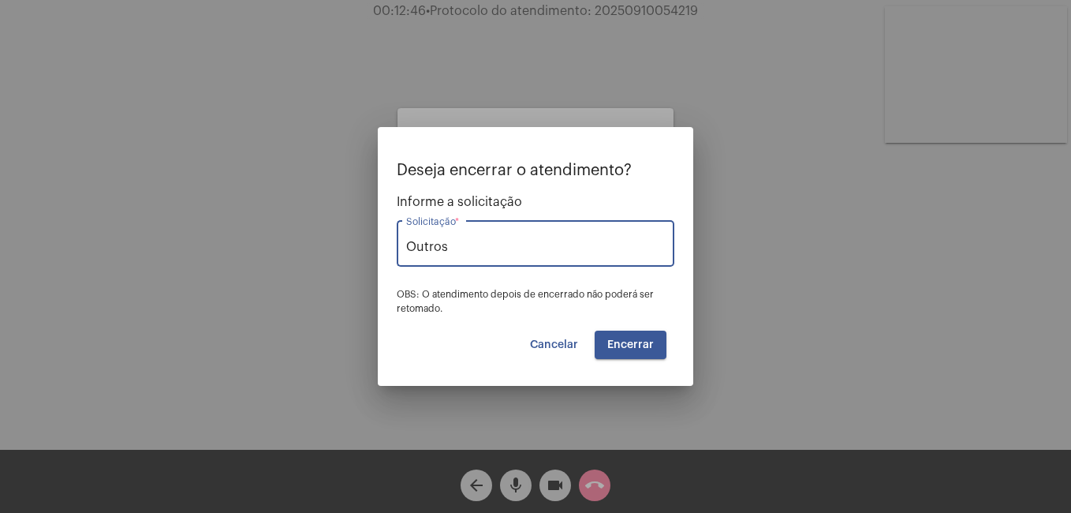
click at [622, 350] on span "Encerrar" at bounding box center [630, 344] width 47 height 11
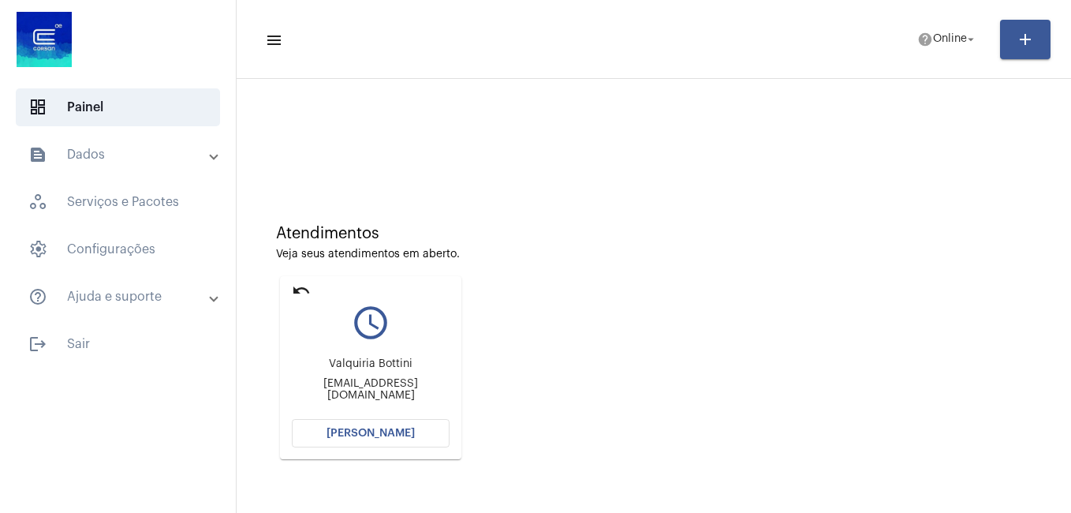
click at [401, 436] on span "[PERSON_NAME]" at bounding box center [371, 432] width 88 height 11
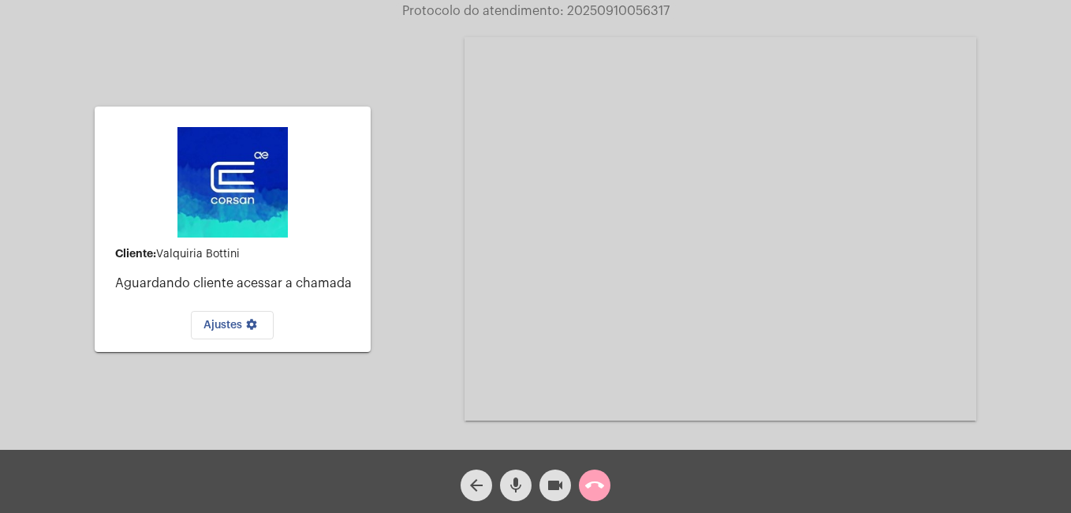
click at [588, 492] on mat-icon "call_end" at bounding box center [594, 485] width 19 height 19
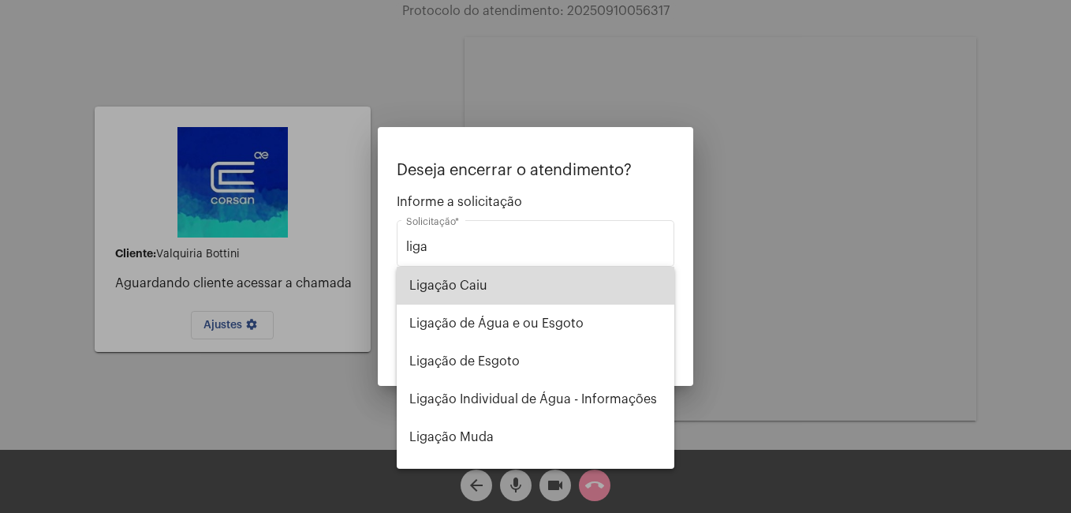
click at [554, 296] on span "Ligação Caiu" at bounding box center [535, 286] width 252 height 38
type input "Ligação Caiu"
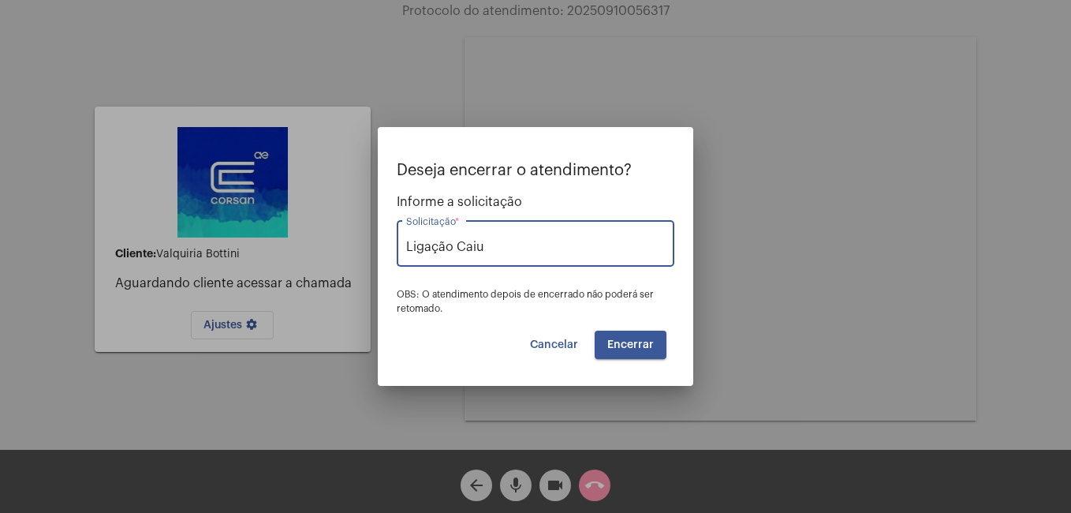
click at [637, 351] on button "Encerrar" at bounding box center [631, 344] width 72 height 28
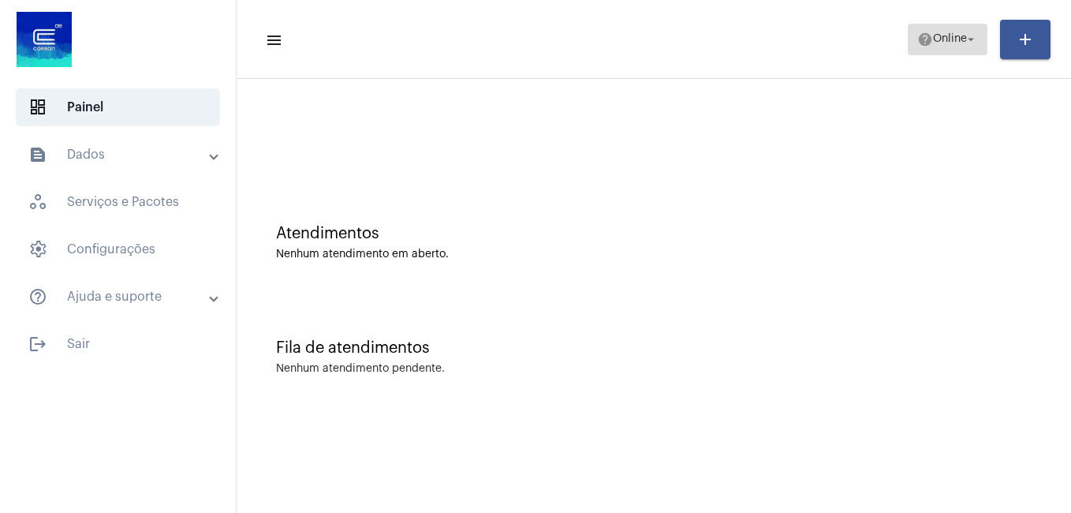
click at [958, 30] on span "help Online arrow_drop_down" at bounding box center [947, 38] width 61 height 28
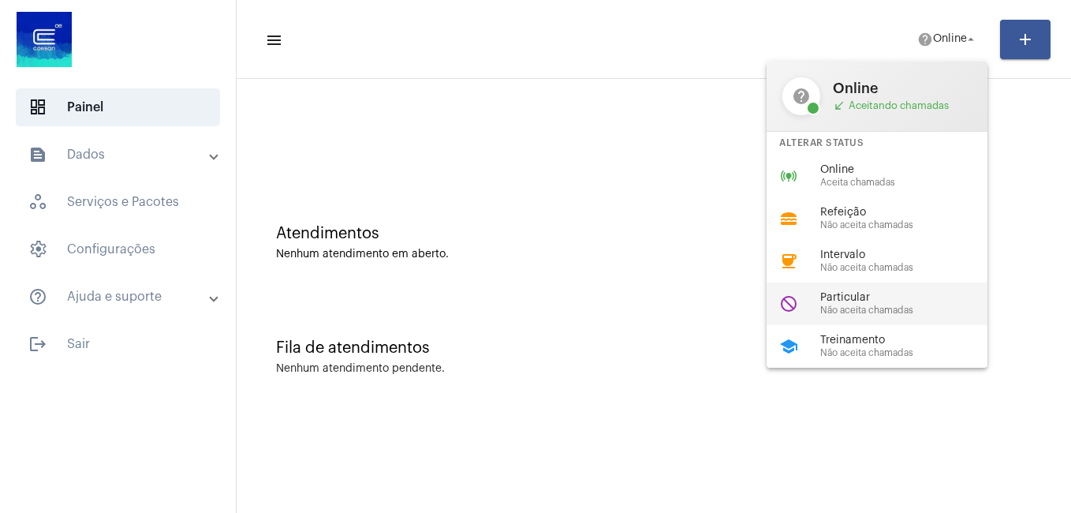
click at [905, 289] on div "do_not_disturb Particular Não aceita chamadas" at bounding box center [890, 303] width 246 height 43
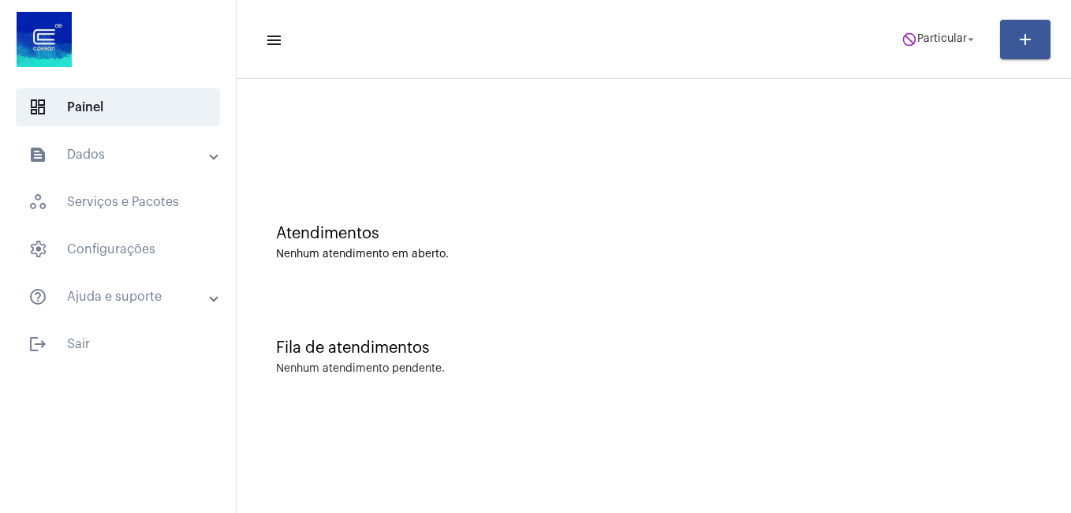
click at [951, 18] on mat-toolbar-row "menu do_not_disturb Particular arrow_drop_down add" at bounding box center [654, 39] width 834 height 50
click at [937, 47] on span "do_not_disturb Particular arrow_drop_down" at bounding box center [939, 38] width 77 height 28
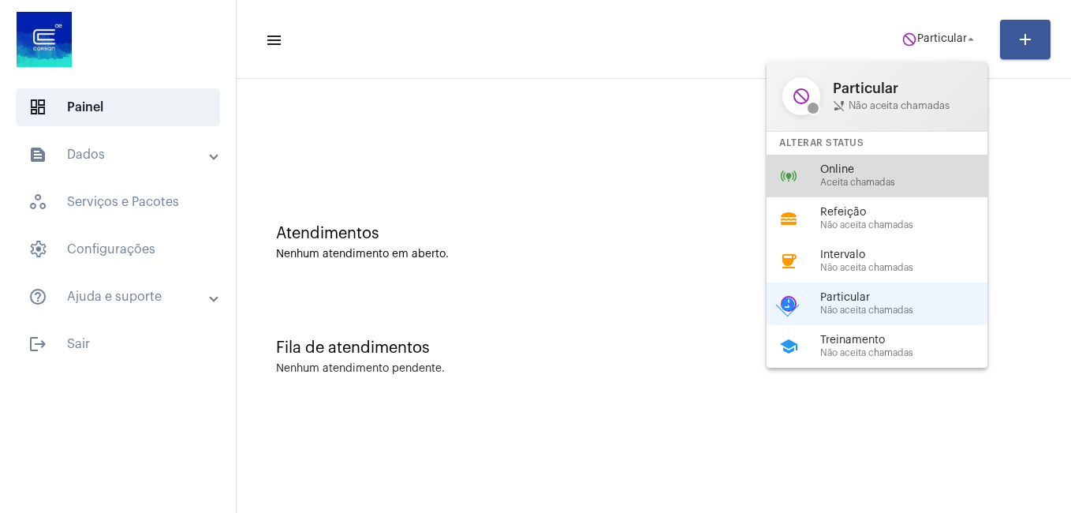
click at [898, 177] on span "Aceita chamadas" at bounding box center [910, 182] width 180 height 10
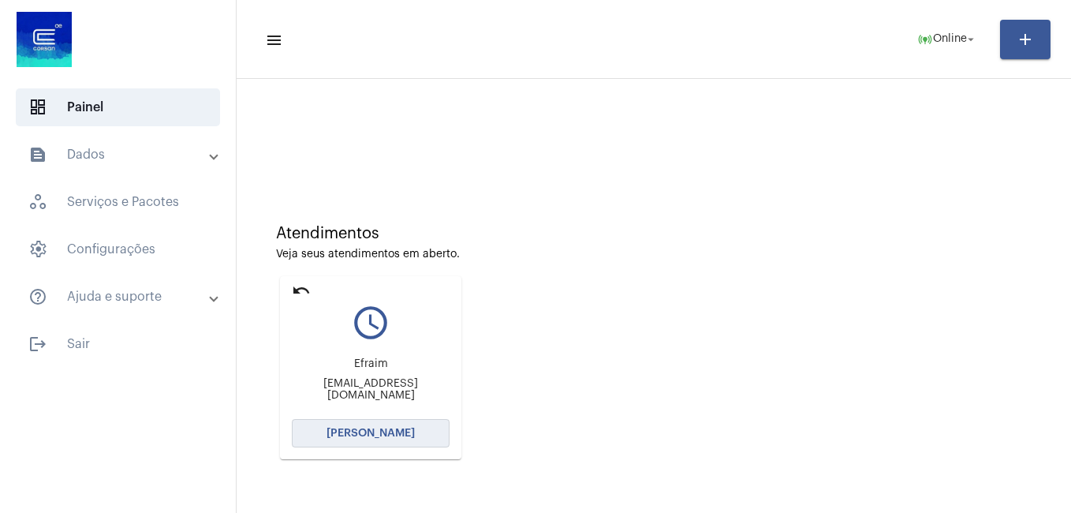
click at [349, 431] on span "[PERSON_NAME]" at bounding box center [371, 432] width 88 height 11
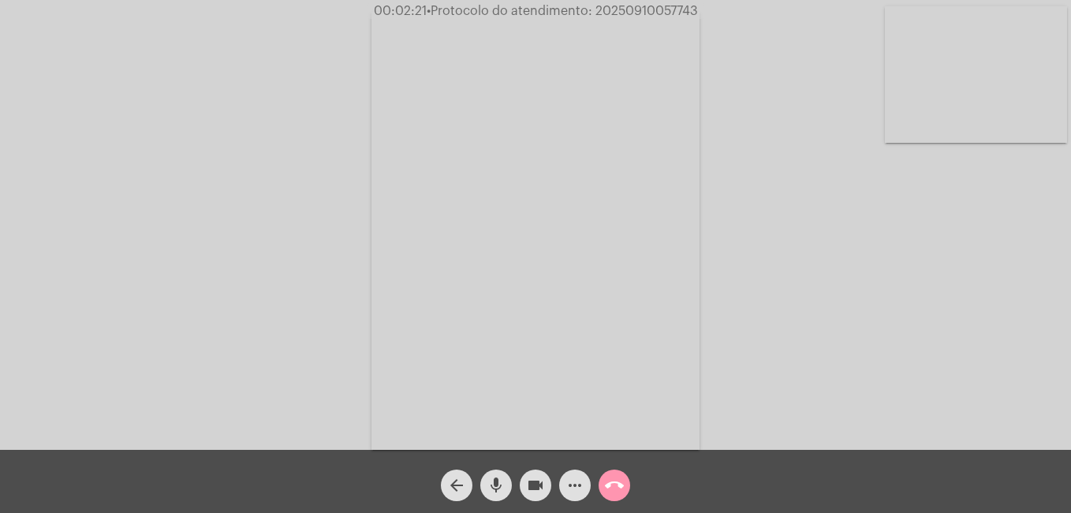
click at [494, 484] on mat-icon "mic" at bounding box center [496, 485] width 19 height 19
click at [538, 487] on mat-icon "videocam" at bounding box center [535, 485] width 19 height 19
drag, startPoint x: 490, startPoint y: 480, endPoint x: 519, endPoint y: 476, distance: 29.4
click at [495, 484] on mat-icon "mic_off" at bounding box center [496, 485] width 19 height 19
click at [537, 478] on mat-icon "videocam_off" at bounding box center [535, 485] width 19 height 19
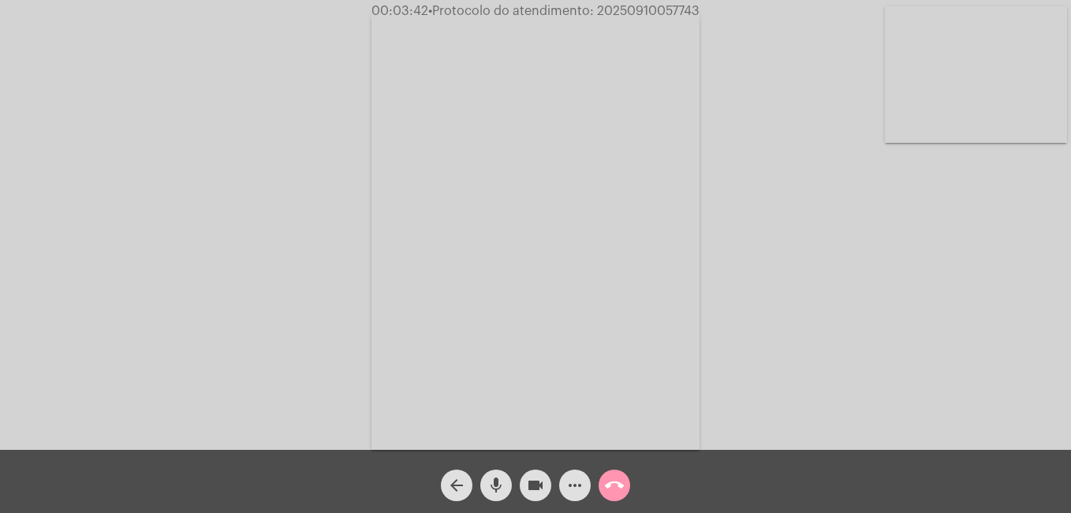
click at [498, 484] on mat-icon "mic" at bounding box center [496, 485] width 19 height 19
click at [537, 483] on mat-icon "videocam" at bounding box center [535, 485] width 19 height 19
click at [500, 484] on mat-icon "mic_off" at bounding box center [496, 485] width 19 height 19
click at [500, 480] on mat-icon "mic" at bounding box center [496, 485] width 19 height 19
click at [532, 478] on mat-icon "videocam_off" at bounding box center [535, 485] width 19 height 19
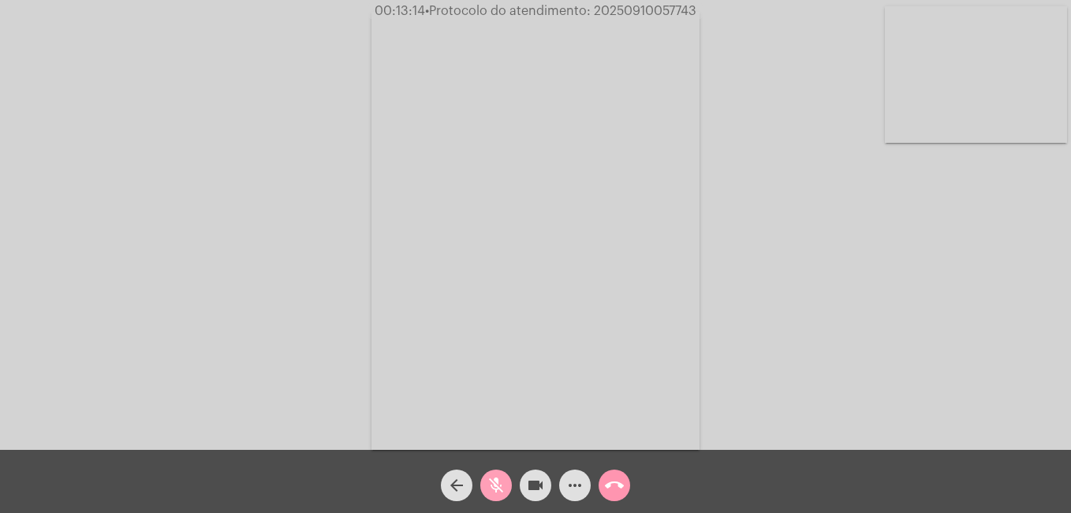
click at [499, 487] on mat-icon "mic_off" at bounding box center [496, 485] width 19 height 19
click at [662, 10] on span "• Protocolo do atendimento: 20250910057743" at bounding box center [562, 11] width 271 height 13
drag, startPoint x: 662, startPoint y: 10, endPoint x: 629, endPoint y: 83, distance: 79.4
click at [629, 83] on video at bounding box center [535, 231] width 328 height 438
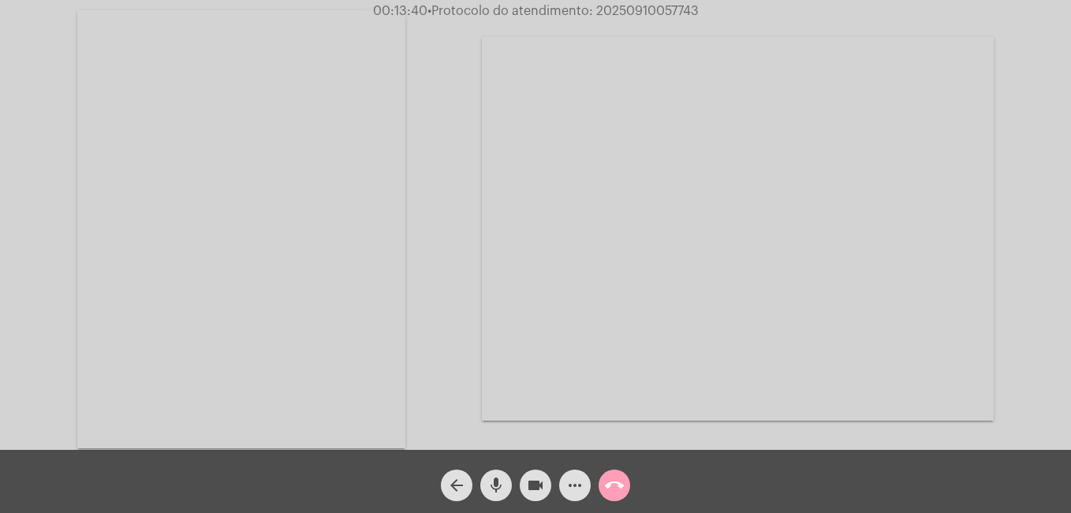
click at [608, 490] on mat-icon "call_end" at bounding box center [614, 485] width 19 height 19
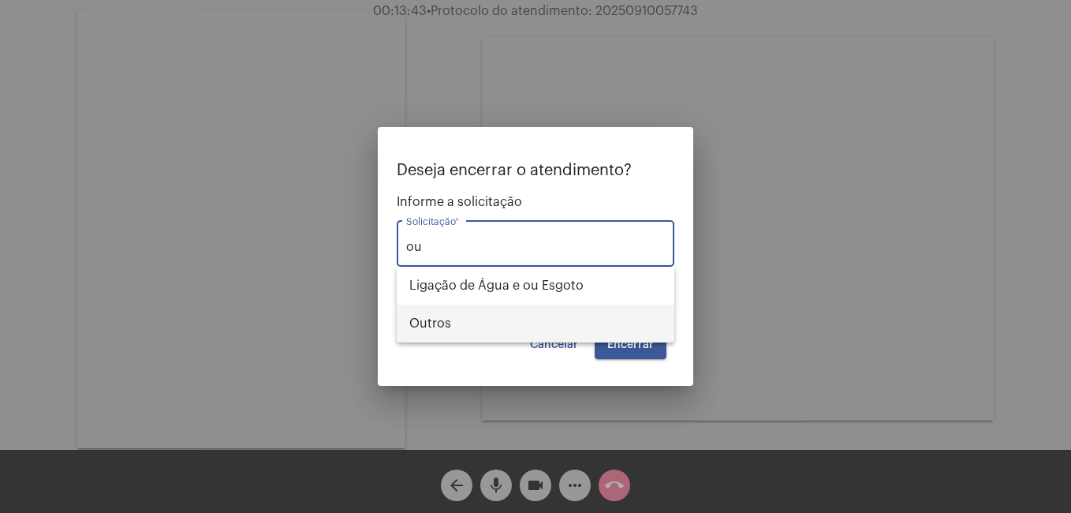
click at [458, 317] on span "Outros" at bounding box center [535, 323] width 252 height 38
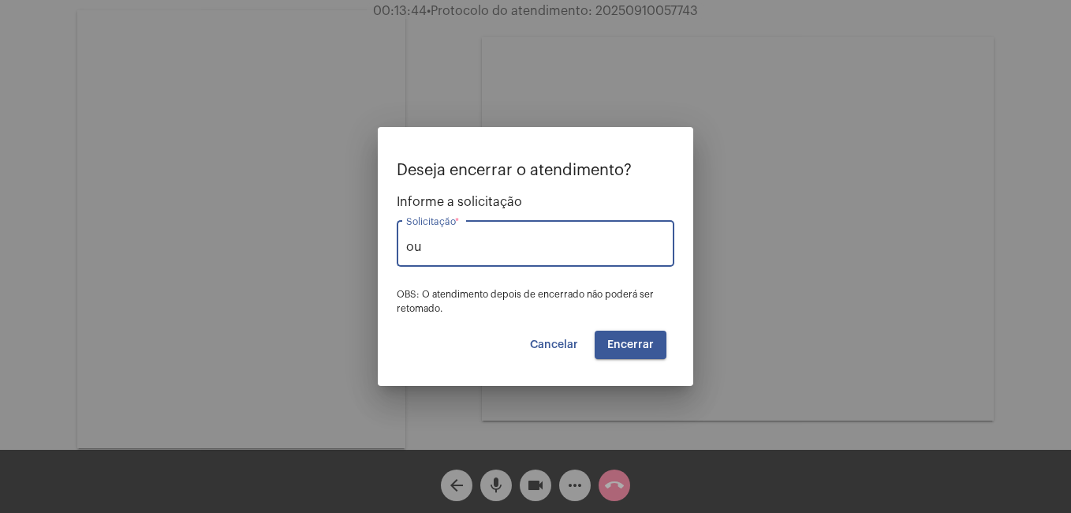
type input "Outros"
click at [617, 350] on span "Encerrar" at bounding box center [630, 344] width 47 height 11
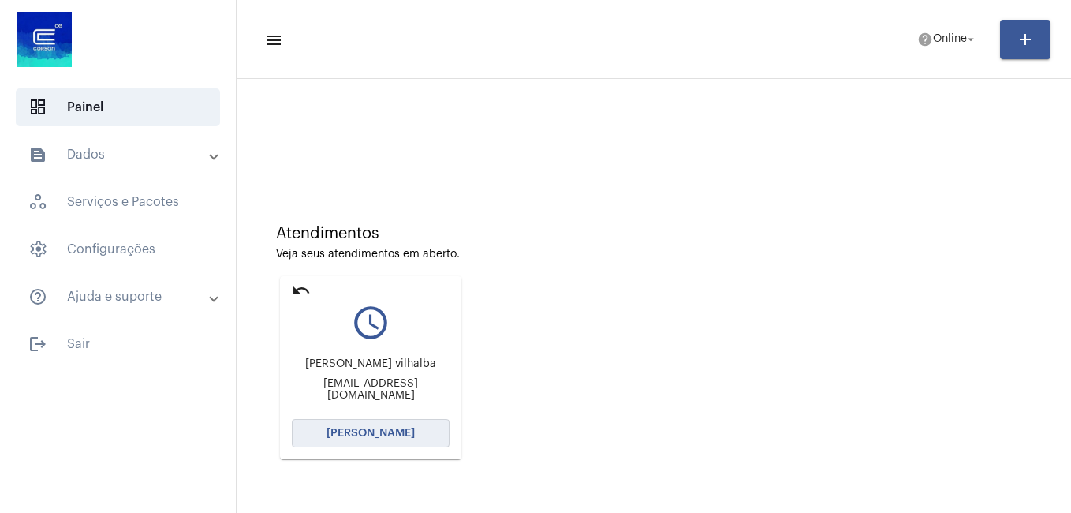
click at [402, 431] on span "[PERSON_NAME]" at bounding box center [371, 432] width 88 height 11
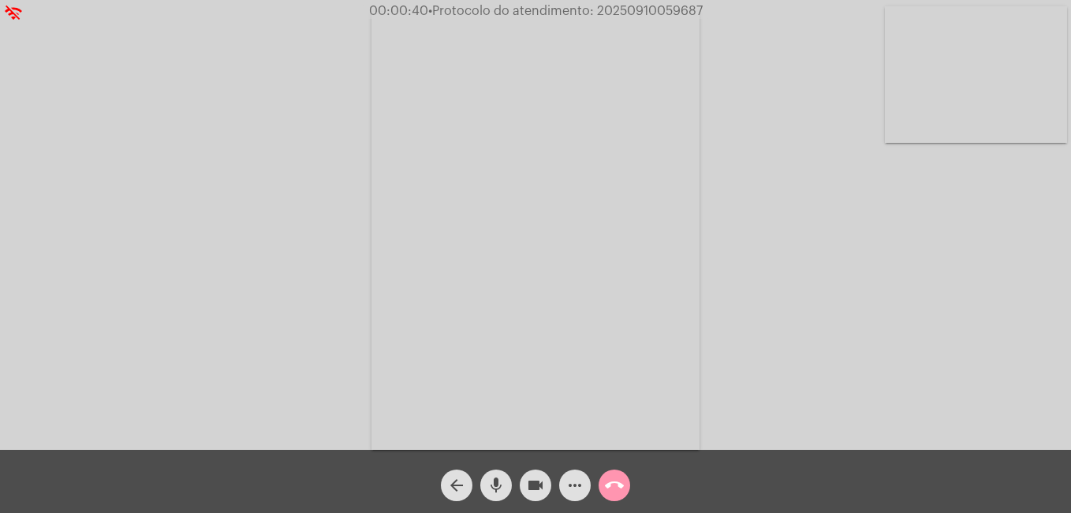
click at [612, 489] on mat-icon "call_end" at bounding box center [614, 485] width 19 height 19
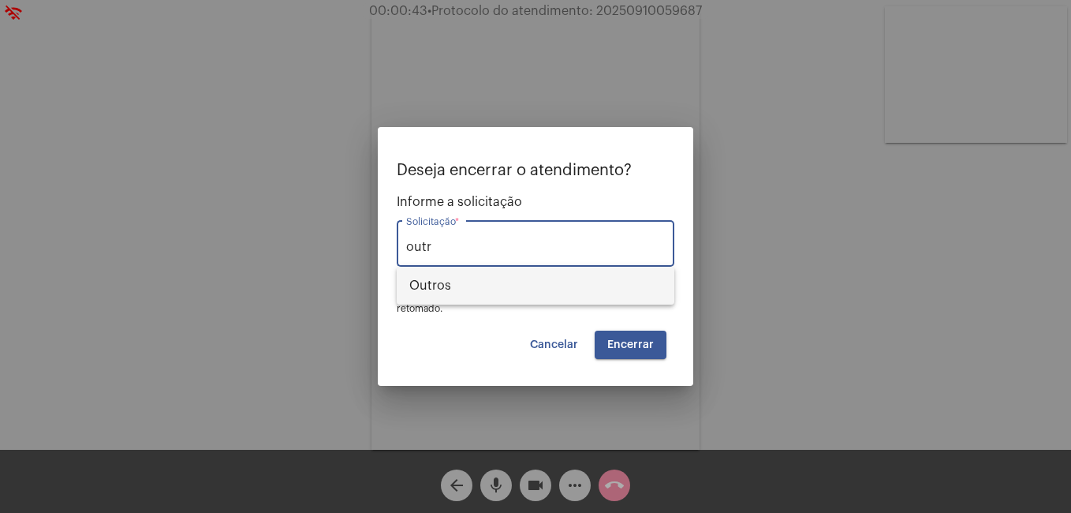
drag, startPoint x: 599, startPoint y: 274, endPoint x: 605, endPoint y: 292, distance: 18.2
click at [603, 278] on span "Outros" at bounding box center [535, 286] width 252 height 38
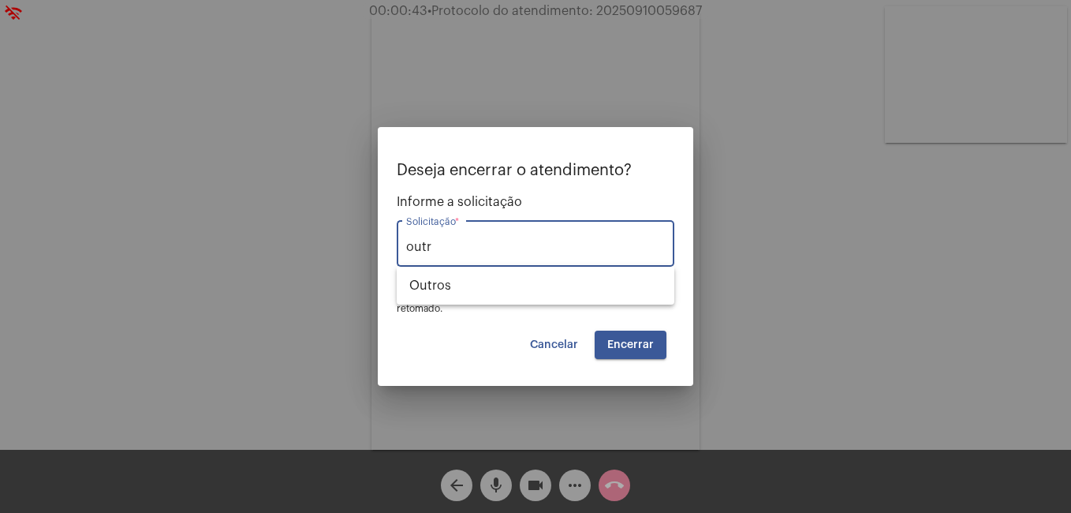
type input "Outros"
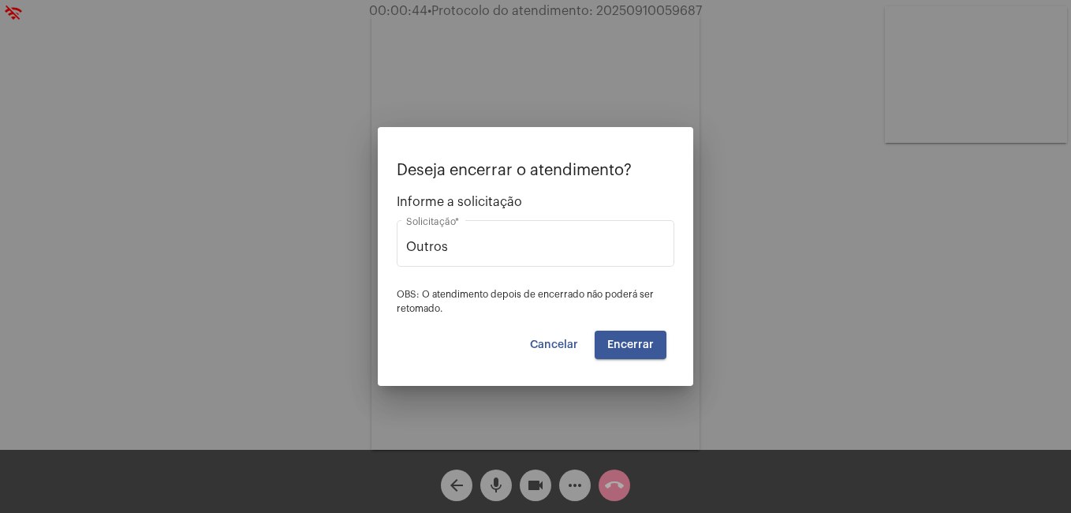
click at [619, 363] on mat-dialog-container "Deseja encerrar o atendimento? Informe a solicitação Outros Solicitação * OBS: …" at bounding box center [535, 256] width 315 height 259
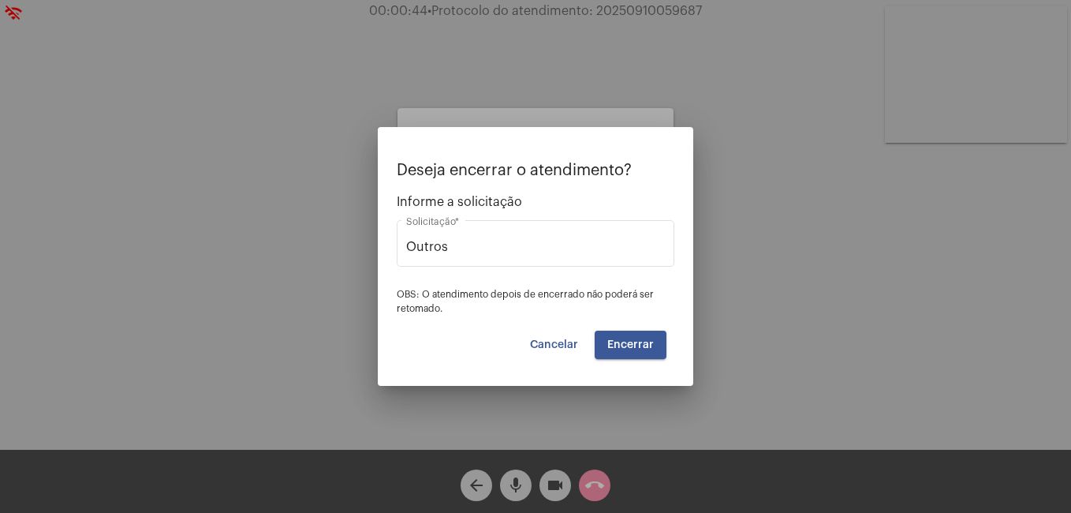
click at [624, 349] on span "Encerrar" at bounding box center [630, 344] width 47 height 11
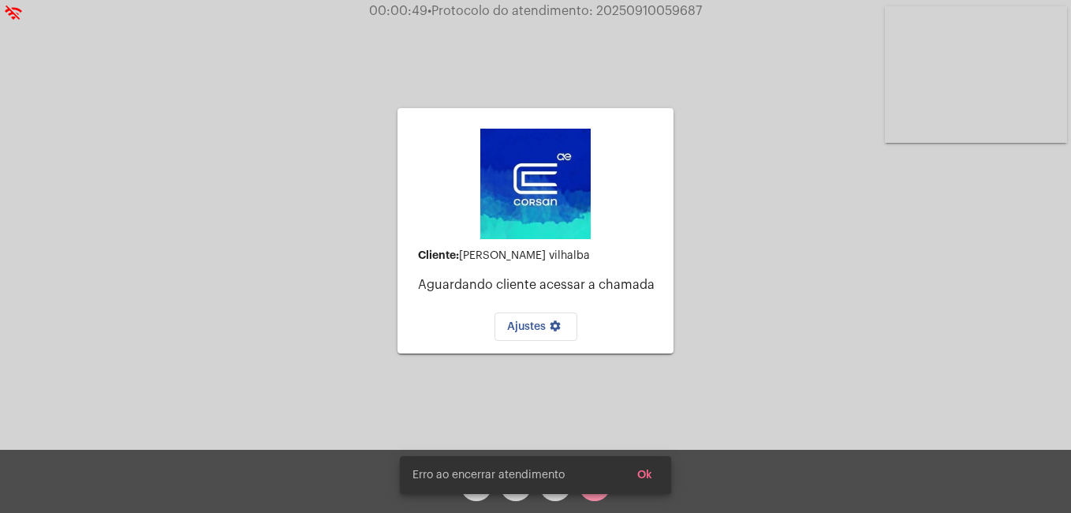
click at [595, 494] on div "Erro ao encerrar atendimento Ok" at bounding box center [535, 475] width 309 height 76
drag, startPoint x: 595, startPoint y: 494, endPoint x: 766, endPoint y: 376, distance: 207.0
click at [810, 353] on div "Cliente: Fabiana dos Santos vilhalba Aguardando cliente acessar a chamada Ajust…" at bounding box center [536, 229] width 1068 height 450
click at [649, 471] on span "Ok" at bounding box center [644, 474] width 15 height 11
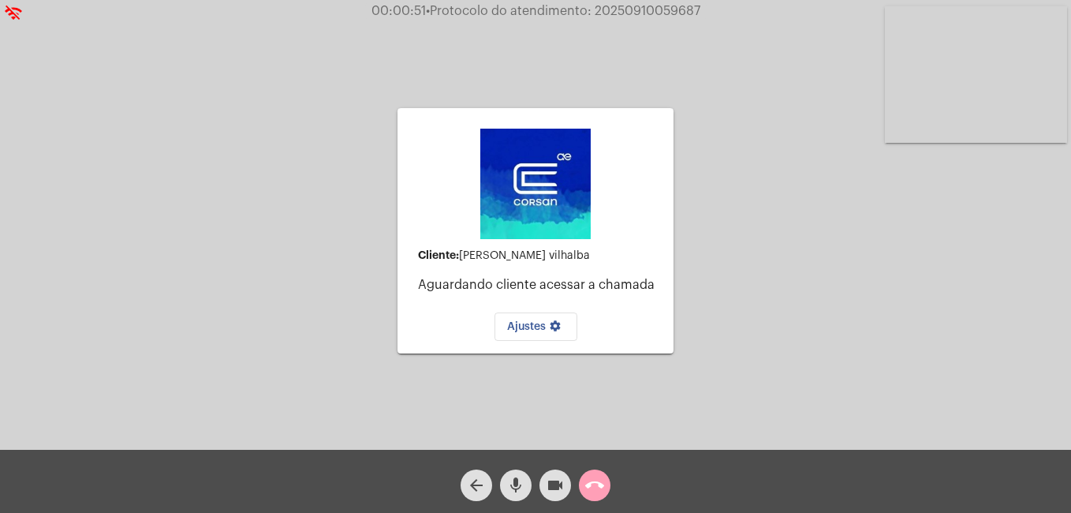
click at [602, 483] on mat-icon "call_end" at bounding box center [594, 485] width 19 height 19
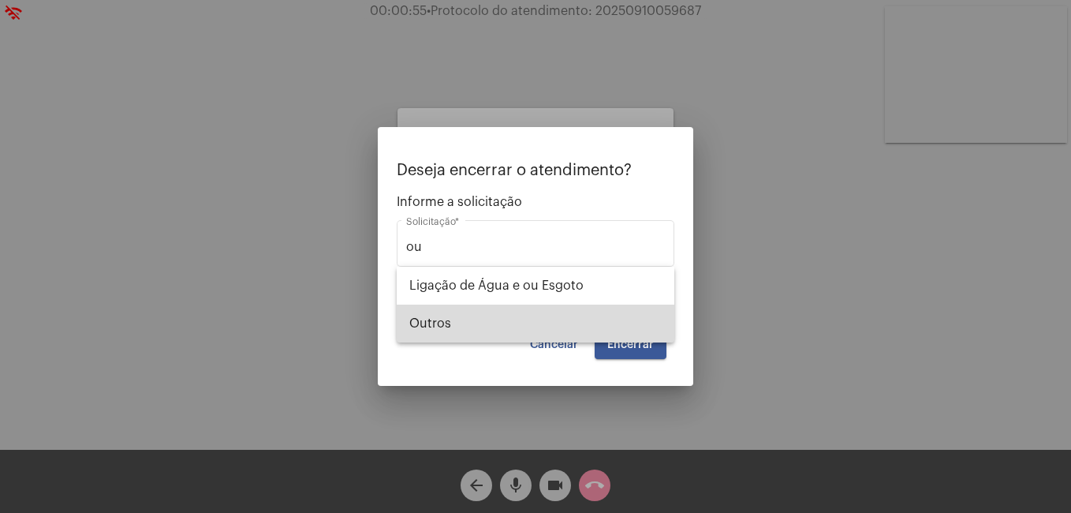
click at [524, 320] on span "Outros" at bounding box center [535, 323] width 252 height 38
type input "Outros"
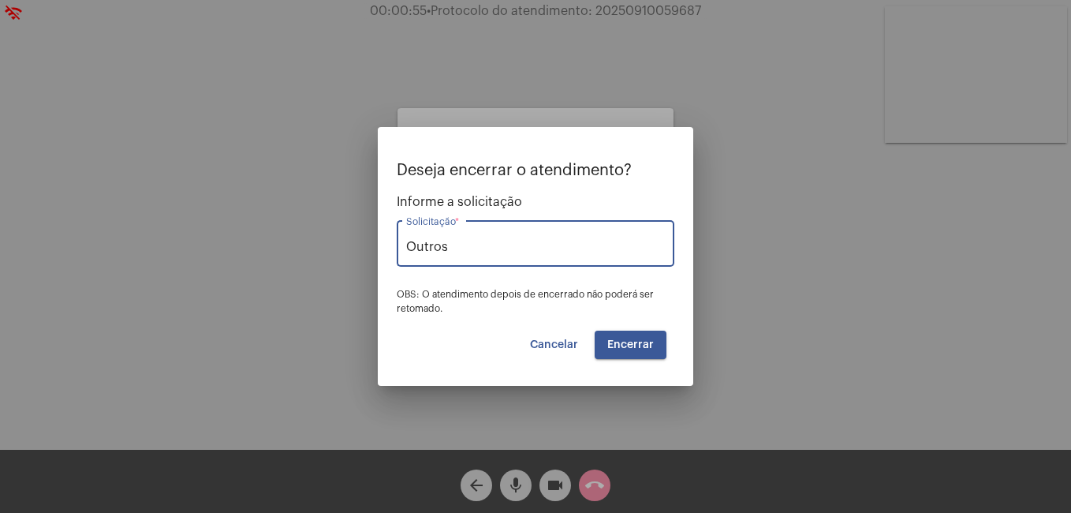
click at [615, 338] on button "Encerrar" at bounding box center [631, 344] width 72 height 28
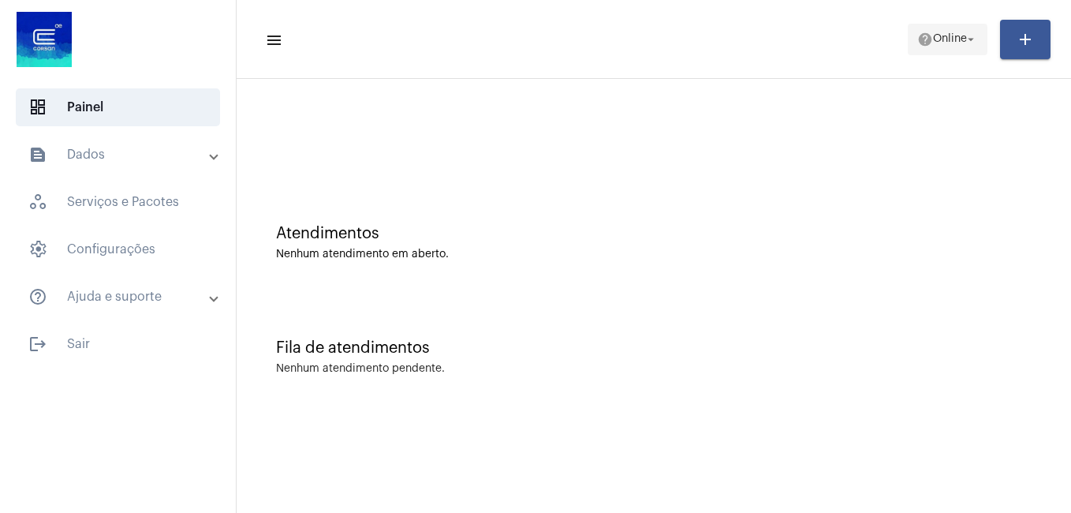
click at [965, 32] on mat-icon "arrow_drop_down" at bounding box center [971, 39] width 14 height 14
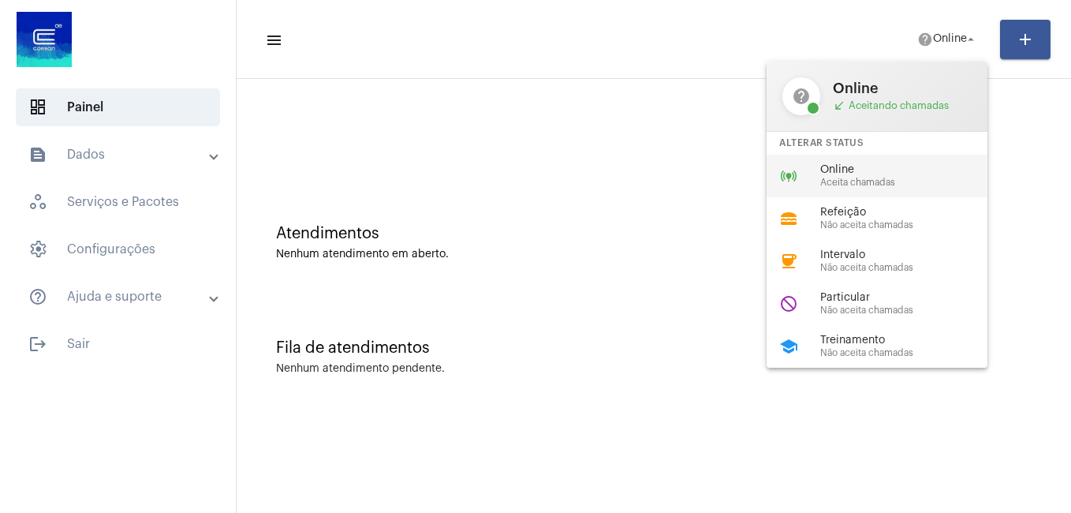
click at [902, 174] on span "Online" at bounding box center [910, 170] width 180 height 12
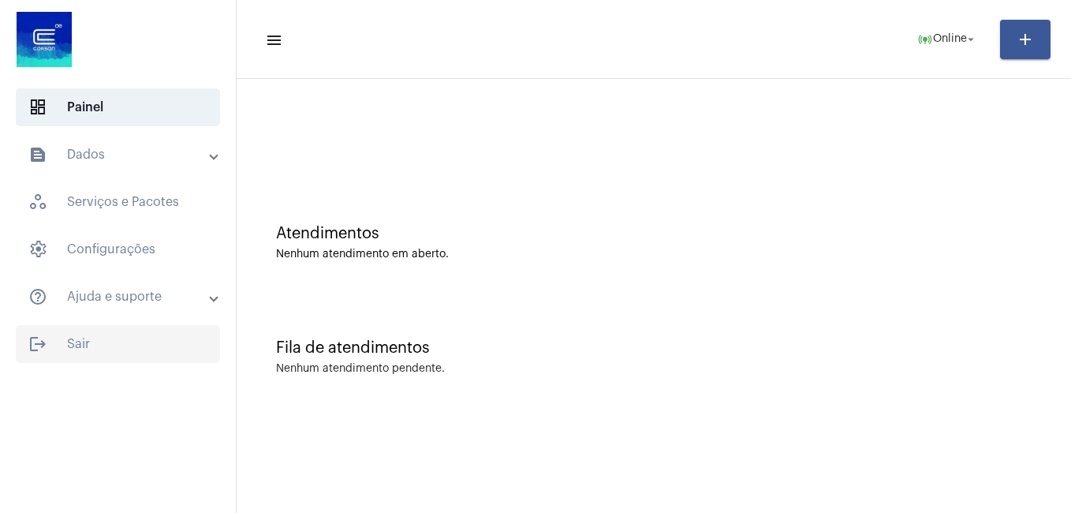
click at [110, 353] on span "logout Sair" at bounding box center [118, 344] width 204 height 38
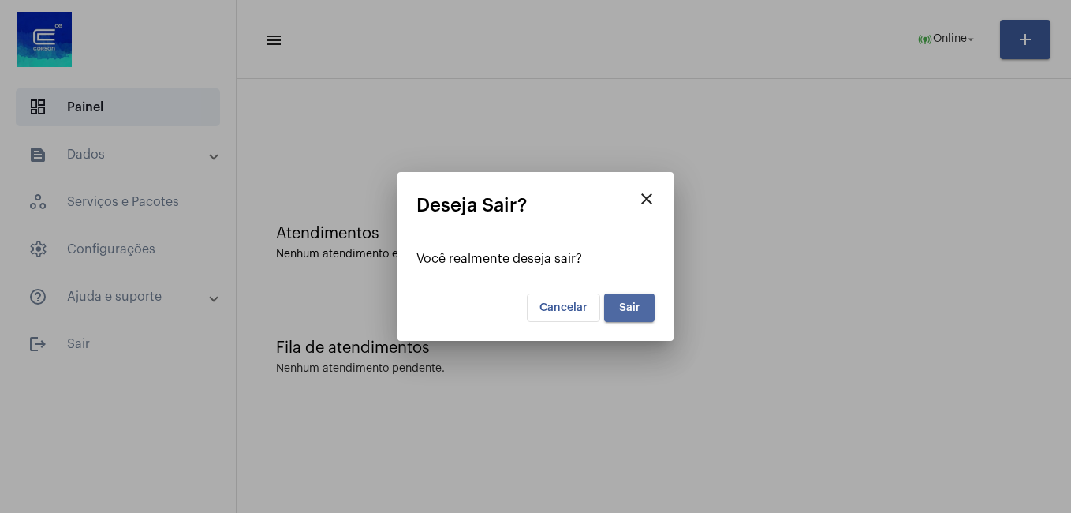
click at [636, 299] on button "Sair" at bounding box center [629, 307] width 50 height 28
